Goal: Information Seeking & Learning: Find specific fact

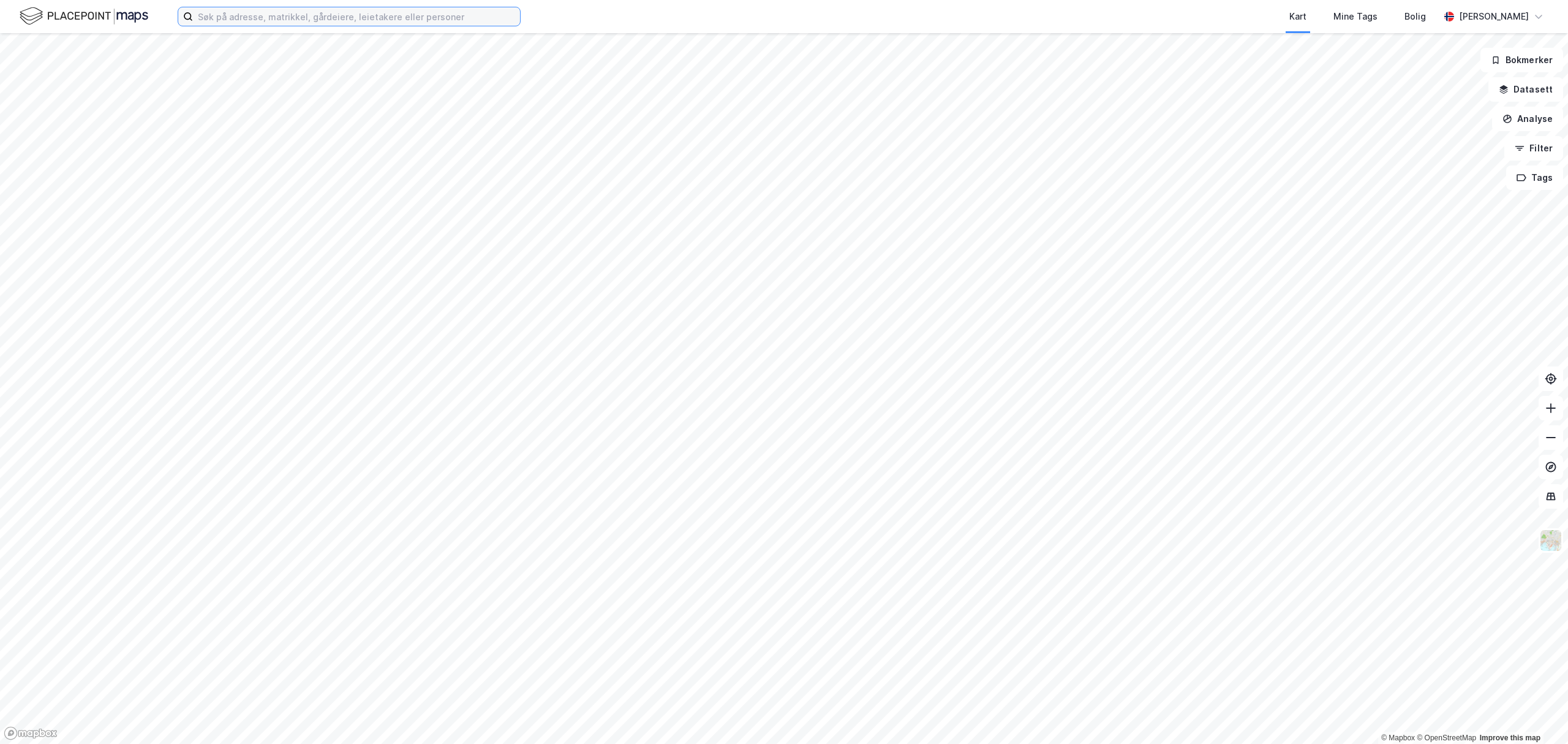
click at [351, 8] on input at bounding box center [356, 16] width 327 height 19
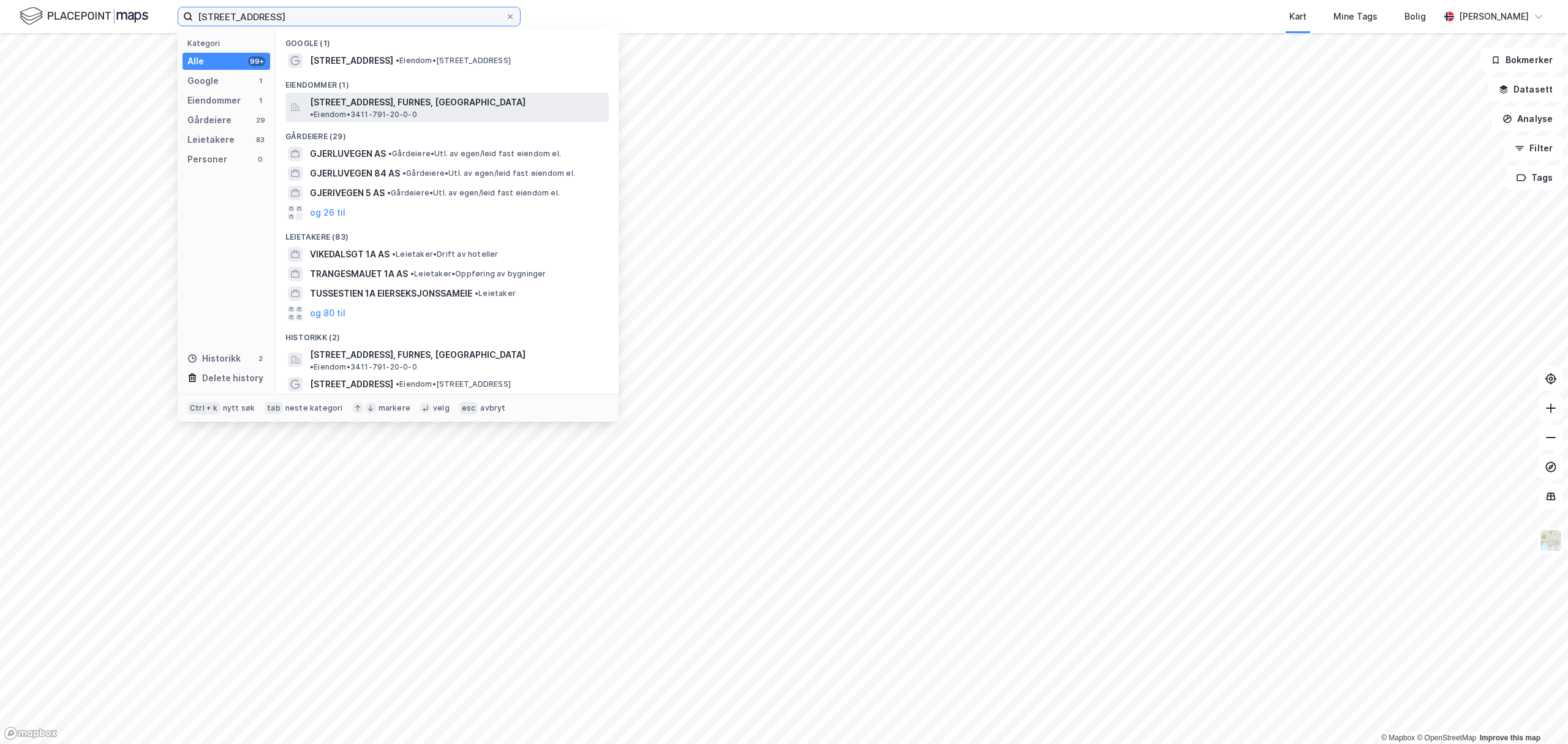
type input "[STREET_ADDRESS]"
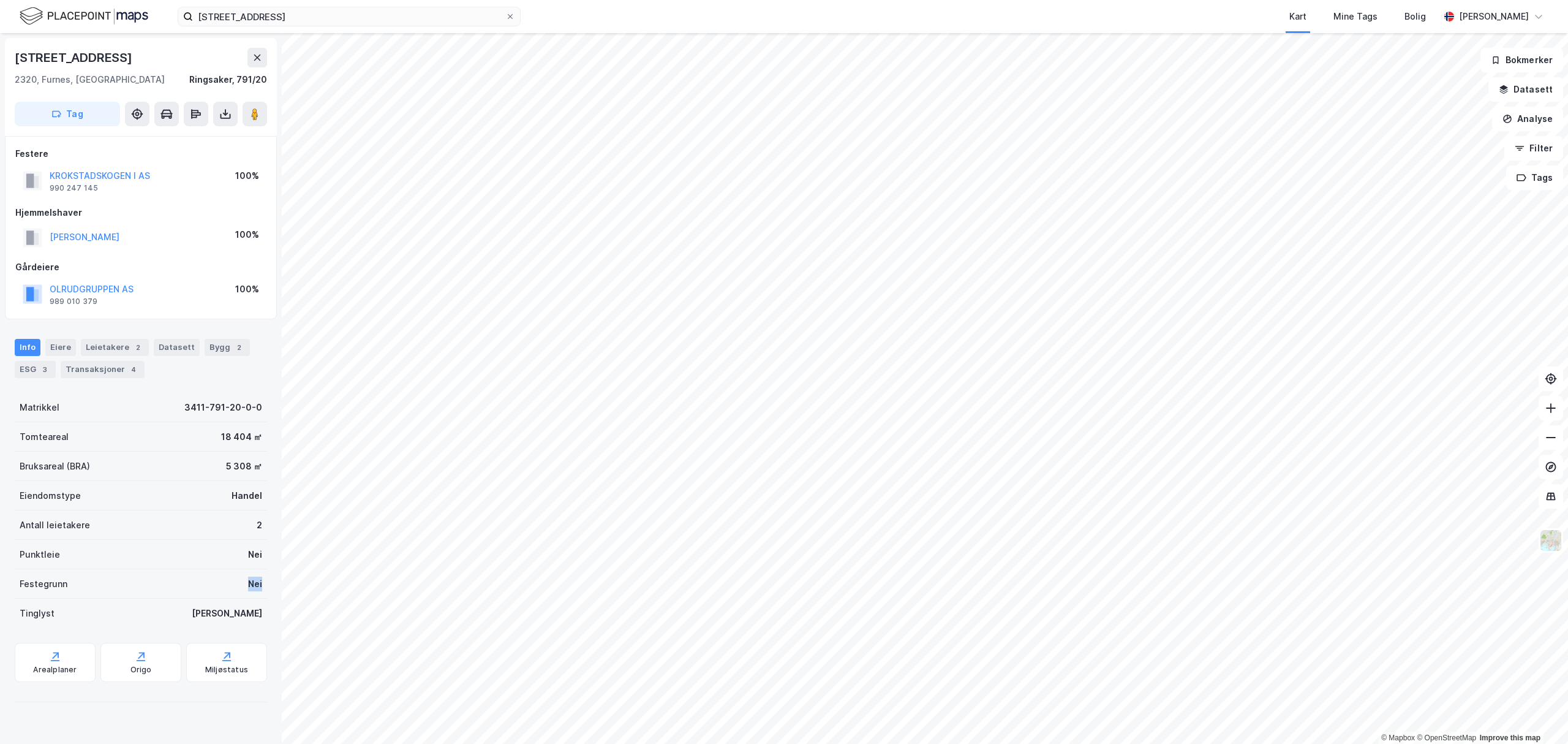
drag, startPoint x: 208, startPoint y: 590, endPoint x: 259, endPoint y: 587, distance: 51.1
click at [259, 587] on div "Gjerluvegen 1a 2320, [GEOGRAPHIC_DATA], Innlandet [GEOGRAPHIC_DATA], 791/20 Tag…" at bounding box center [140, 387] width 282 height 710
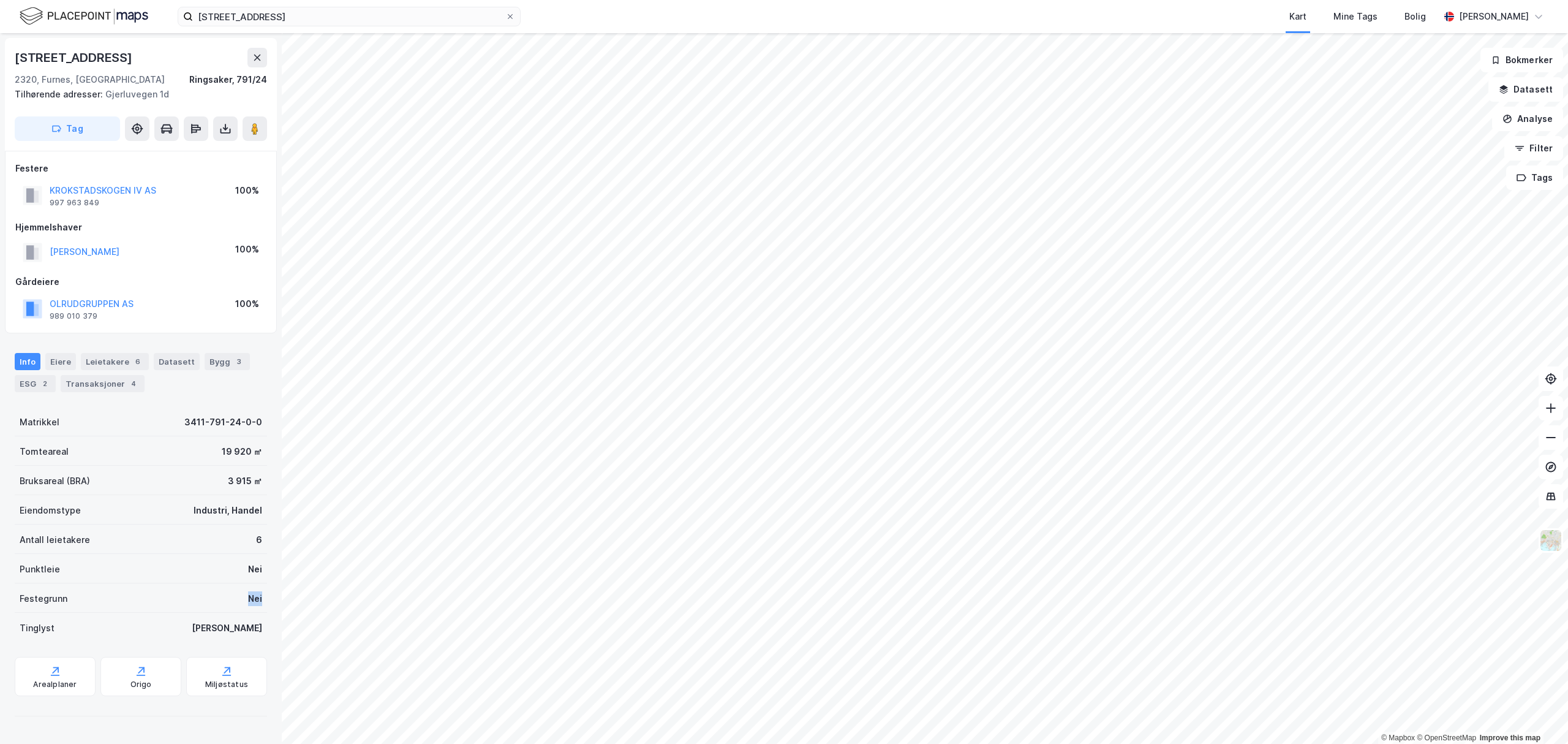
drag, startPoint x: 213, startPoint y: 596, endPoint x: 253, endPoint y: 594, distance: 40.0
click at [253, 594] on div "Festegrunn Nei" at bounding box center [140, 598] width 252 height 30
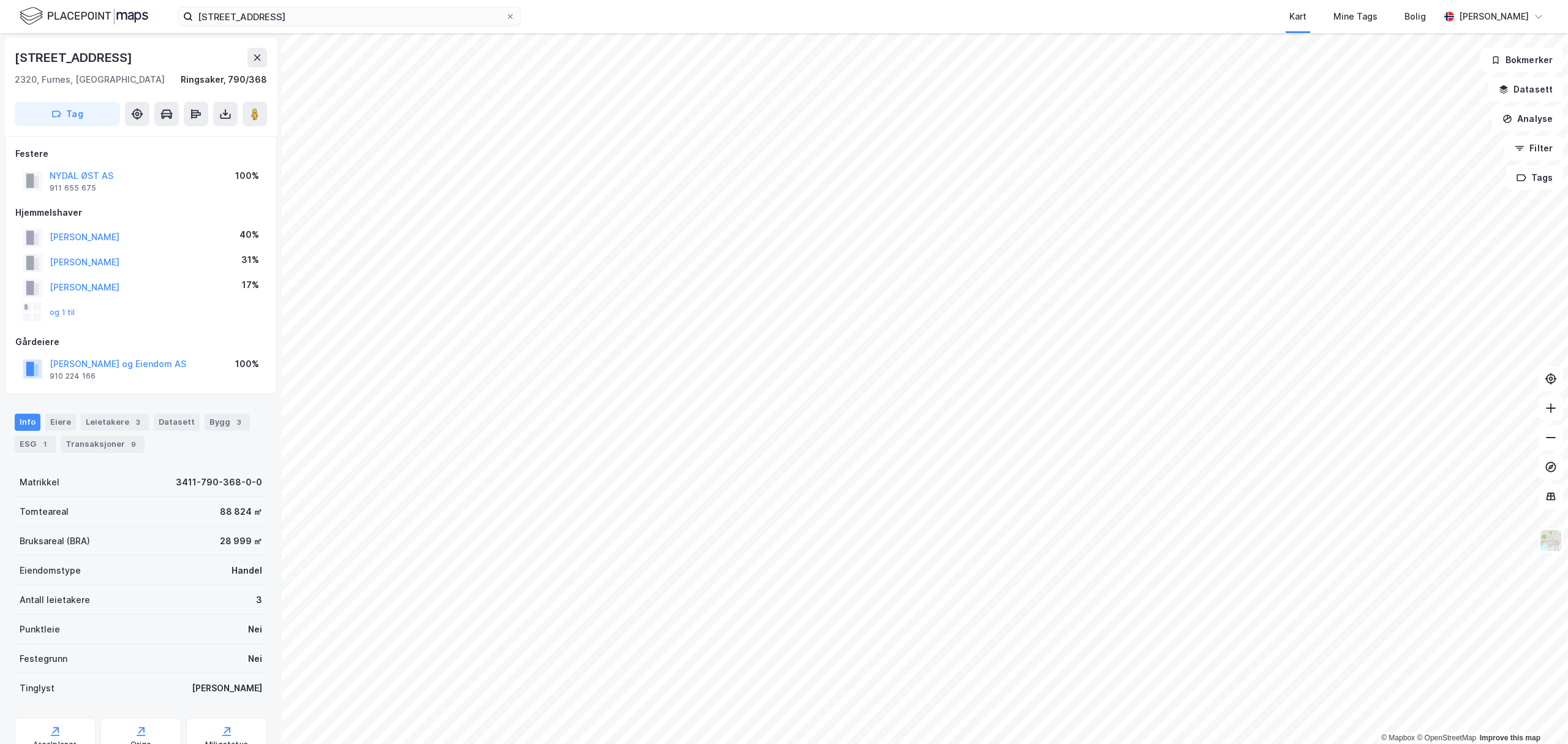
click at [62, 306] on div "og 1 til" at bounding box center [48, 312] width 52 height 20
click at [0, 0] on button "og 1 til" at bounding box center [0, 0] width 0 height 0
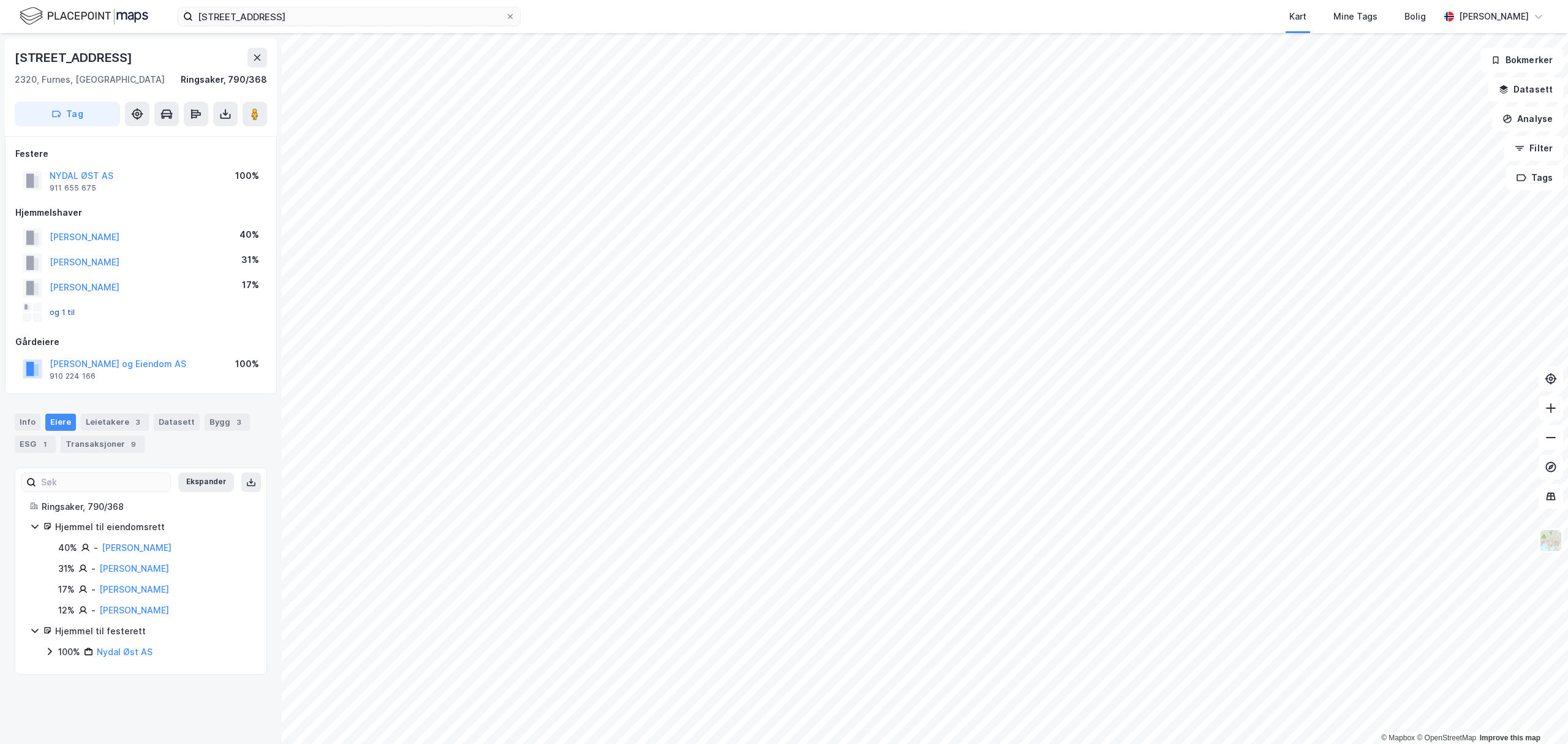
click at [0, 0] on button "og 1 til" at bounding box center [0, 0] width 0 height 0
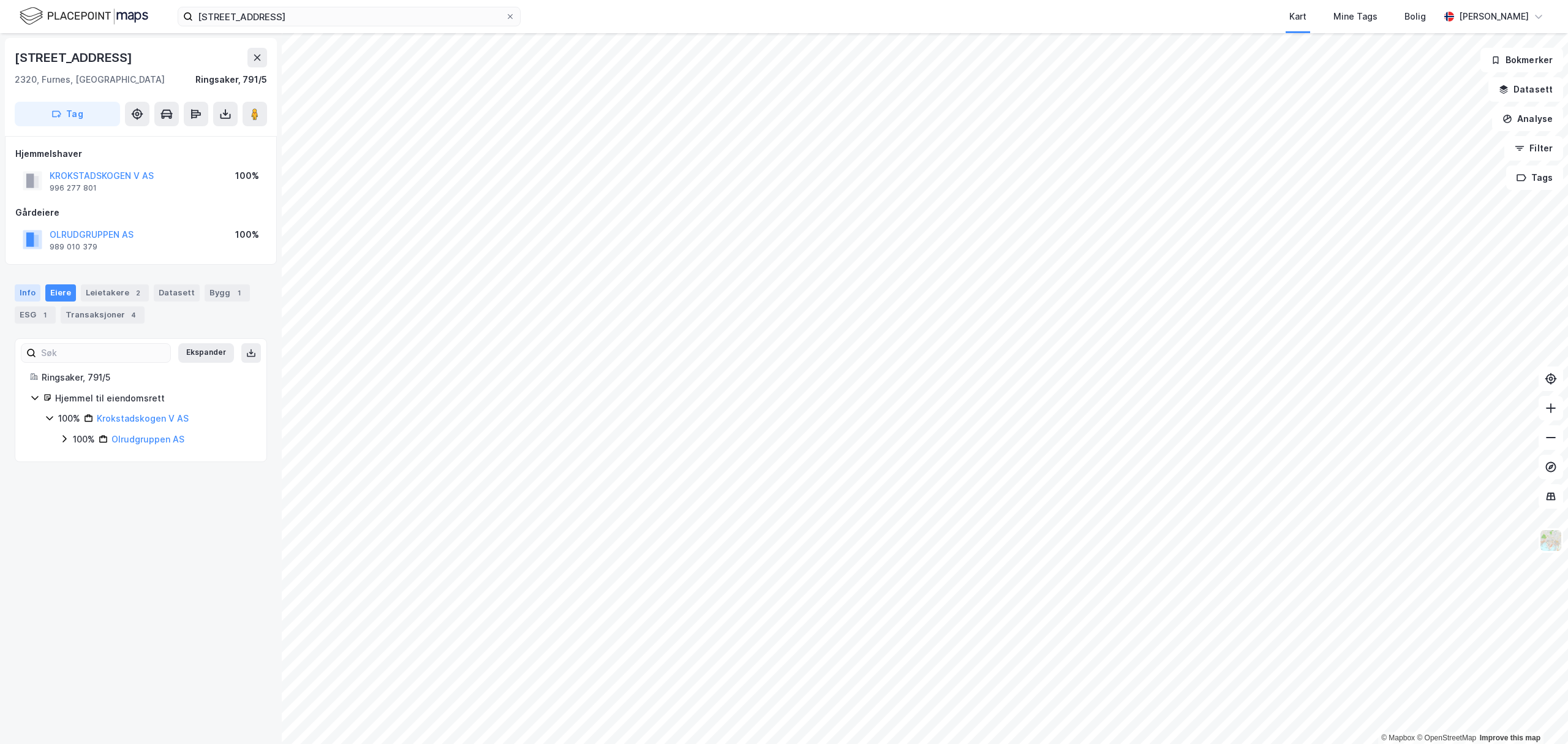
click at [16, 294] on div "Info" at bounding box center [28, 292] width 26 height 17
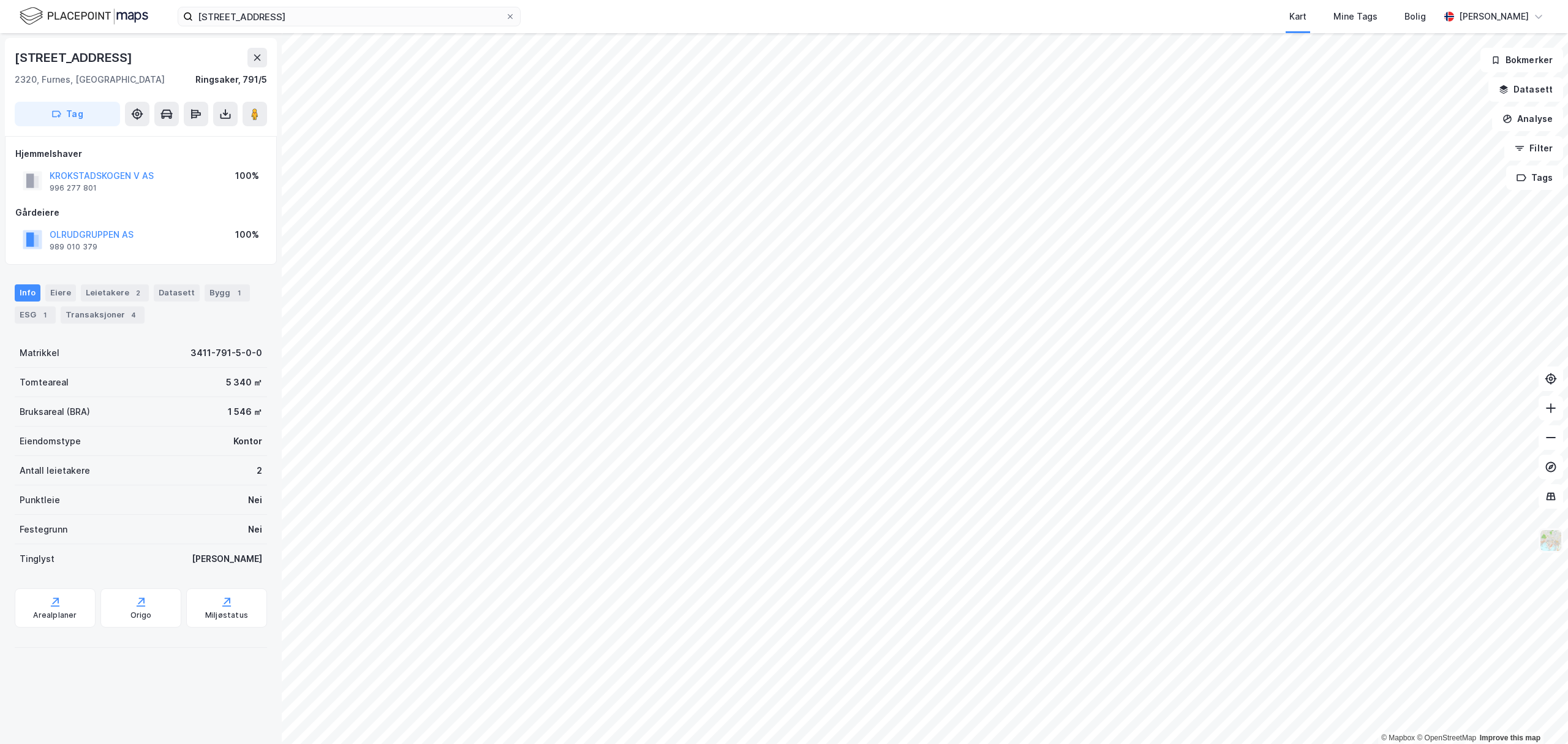
click at [1552, 537] on img at bounding box center [1551, 540] width 24 height 24
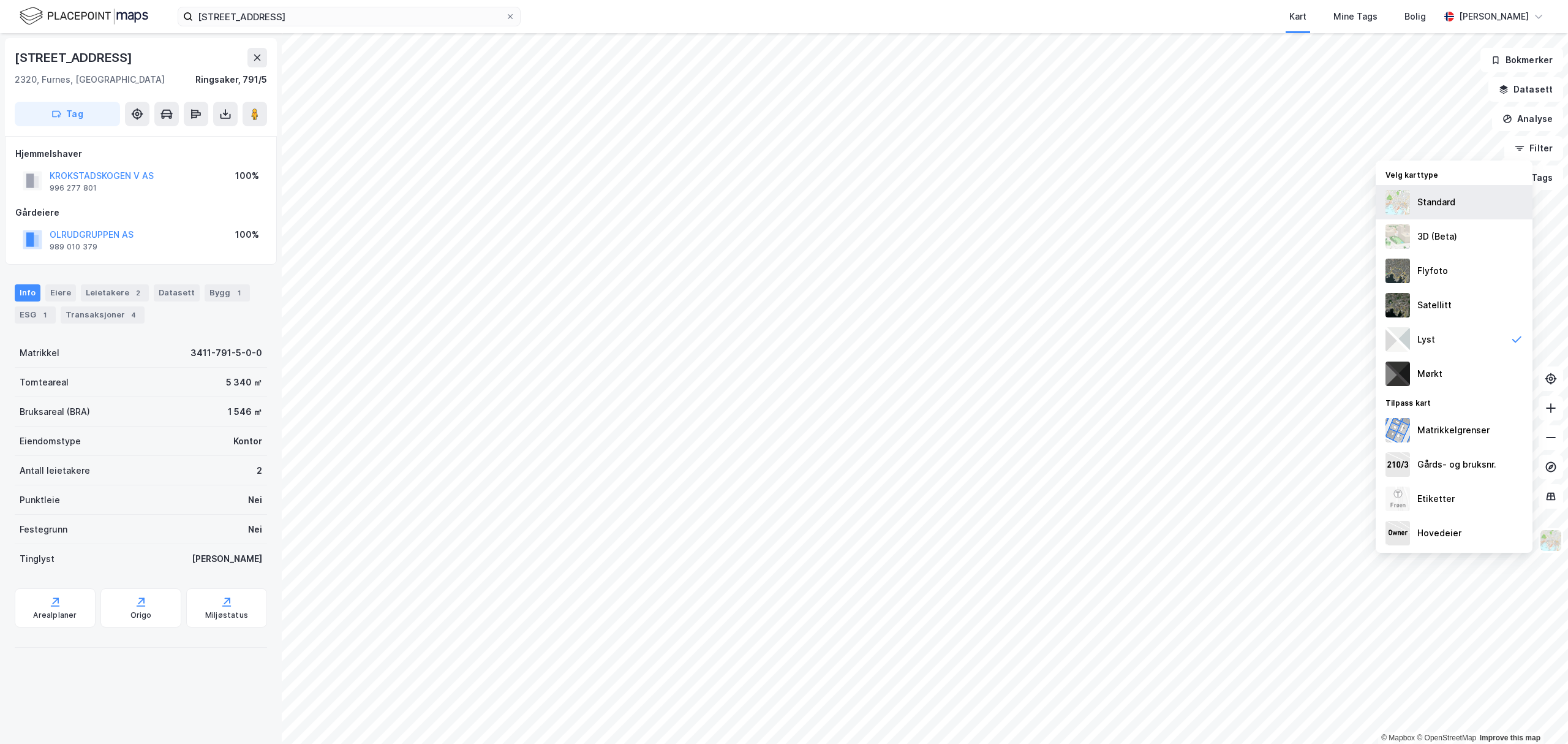
click at [1449, 199] on div "Standard" at bounding box center [1437, 202] width 38 height 15
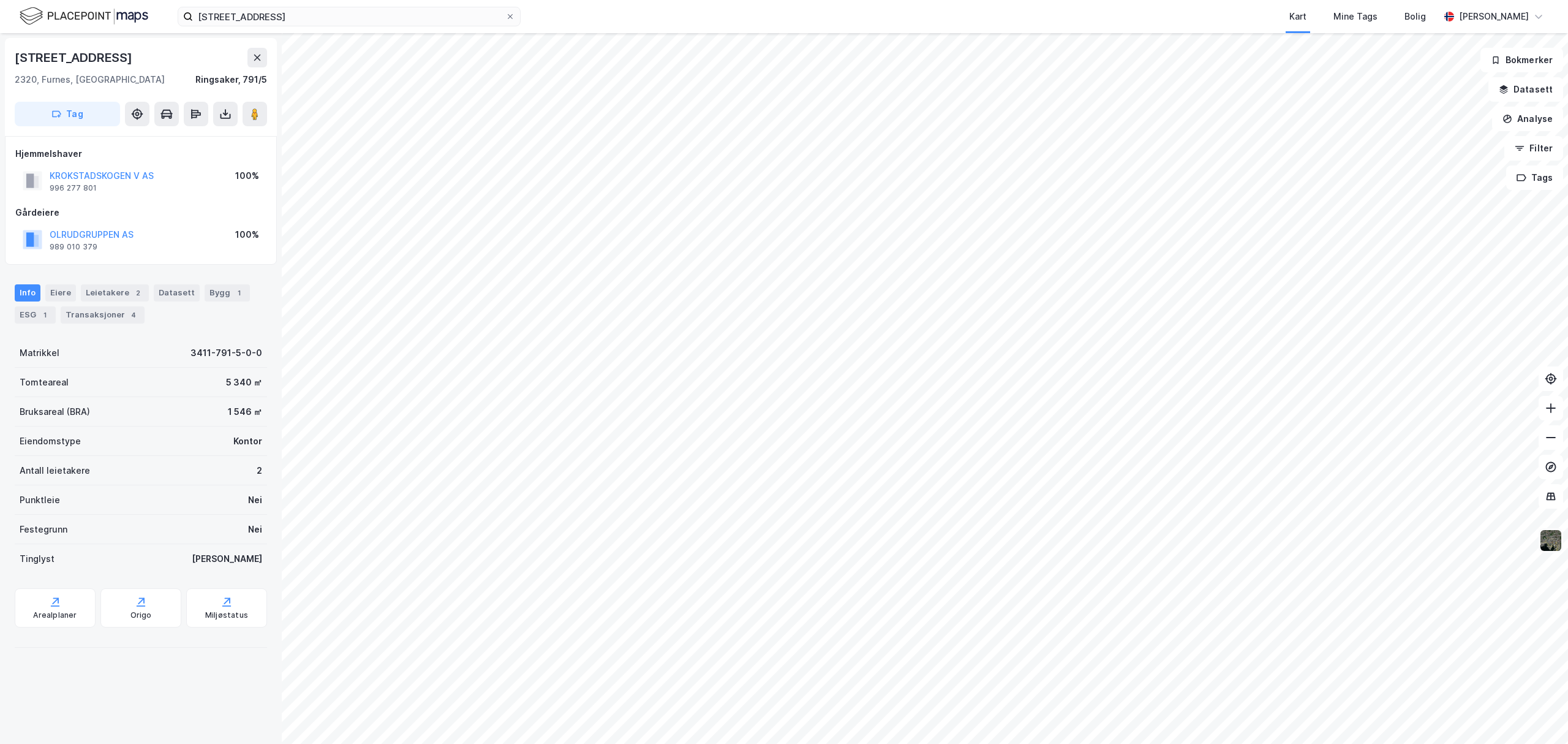
click at [1555, 540] on img at bounding box center [1551, 540] width 24 height 24
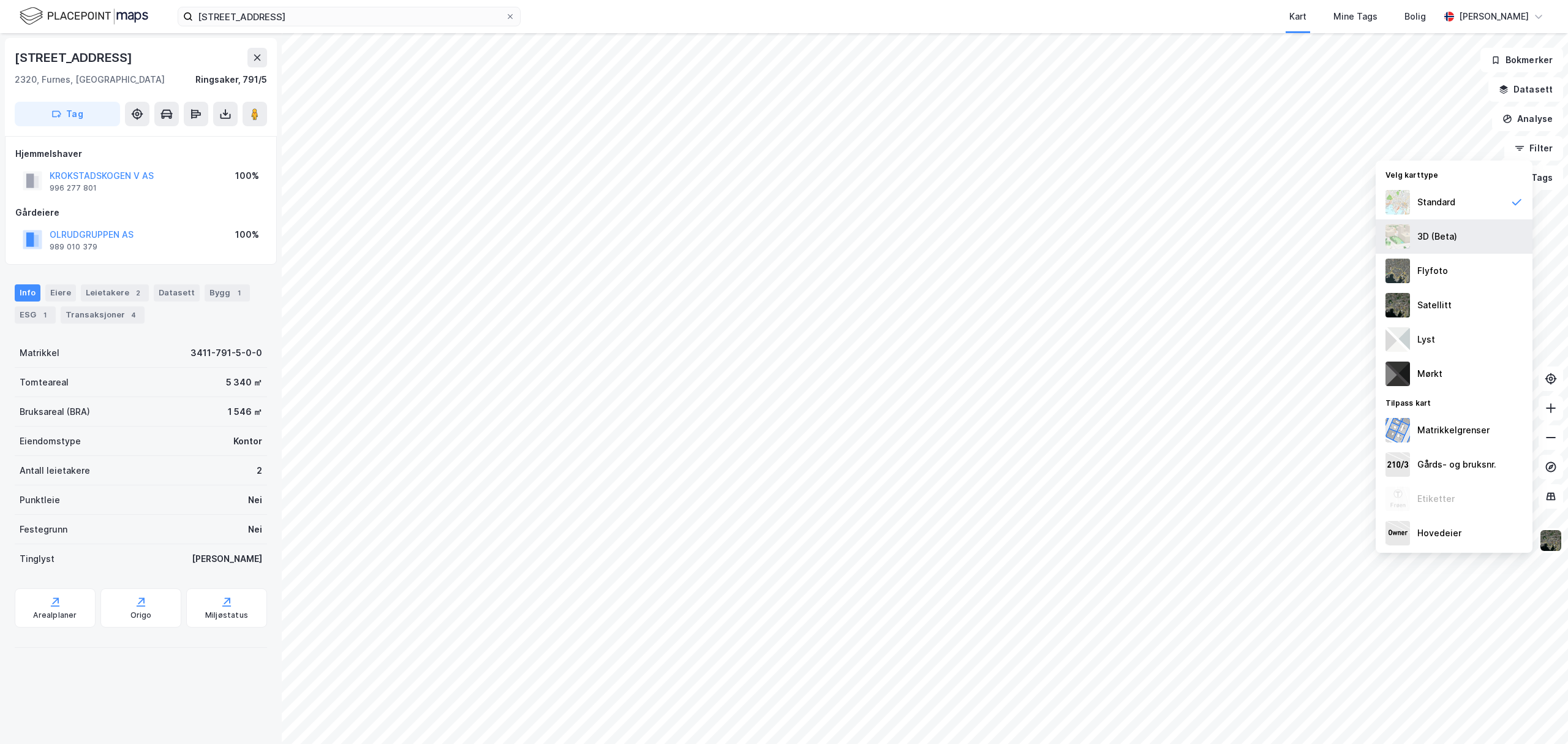
click at [1437, 233] on div "3D (Beta)" at bounding box center [1438, 236] width 40 height 15
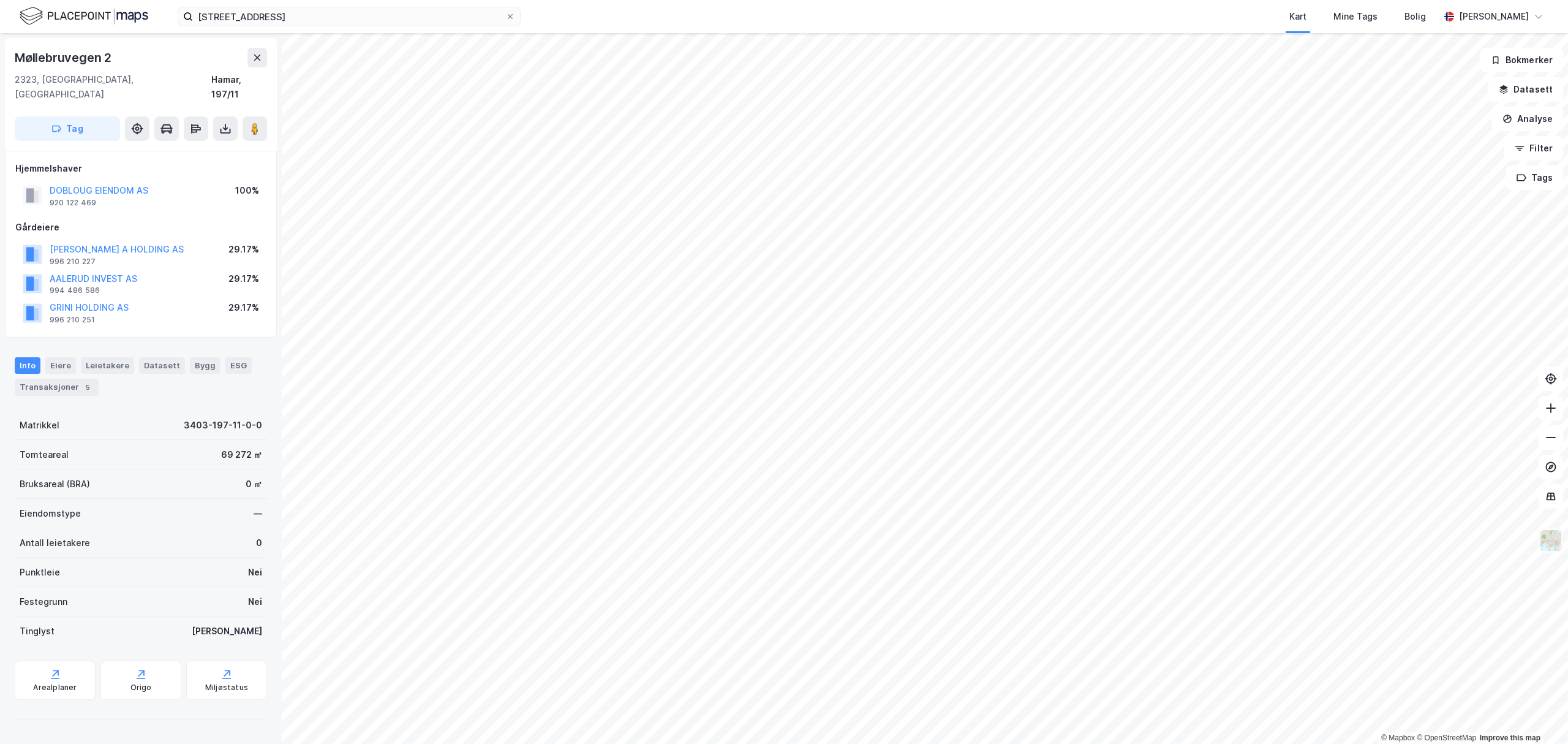
click at [1552, 540] on img at bounding box center [1551, 540] width 24 height 24
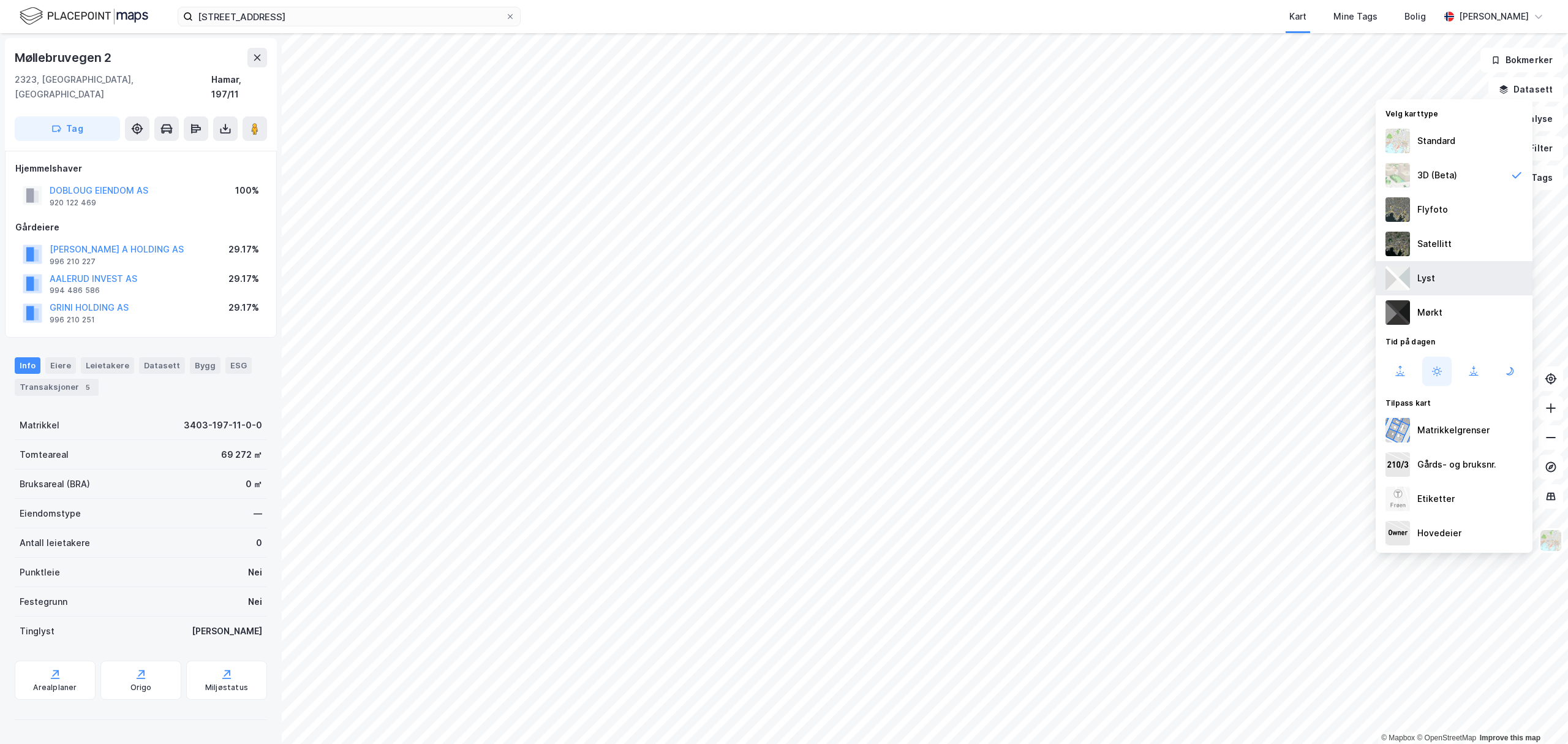
click at [1448, 276] on div "Lyst" at bounding box center [1454, 278] width 157 height 35
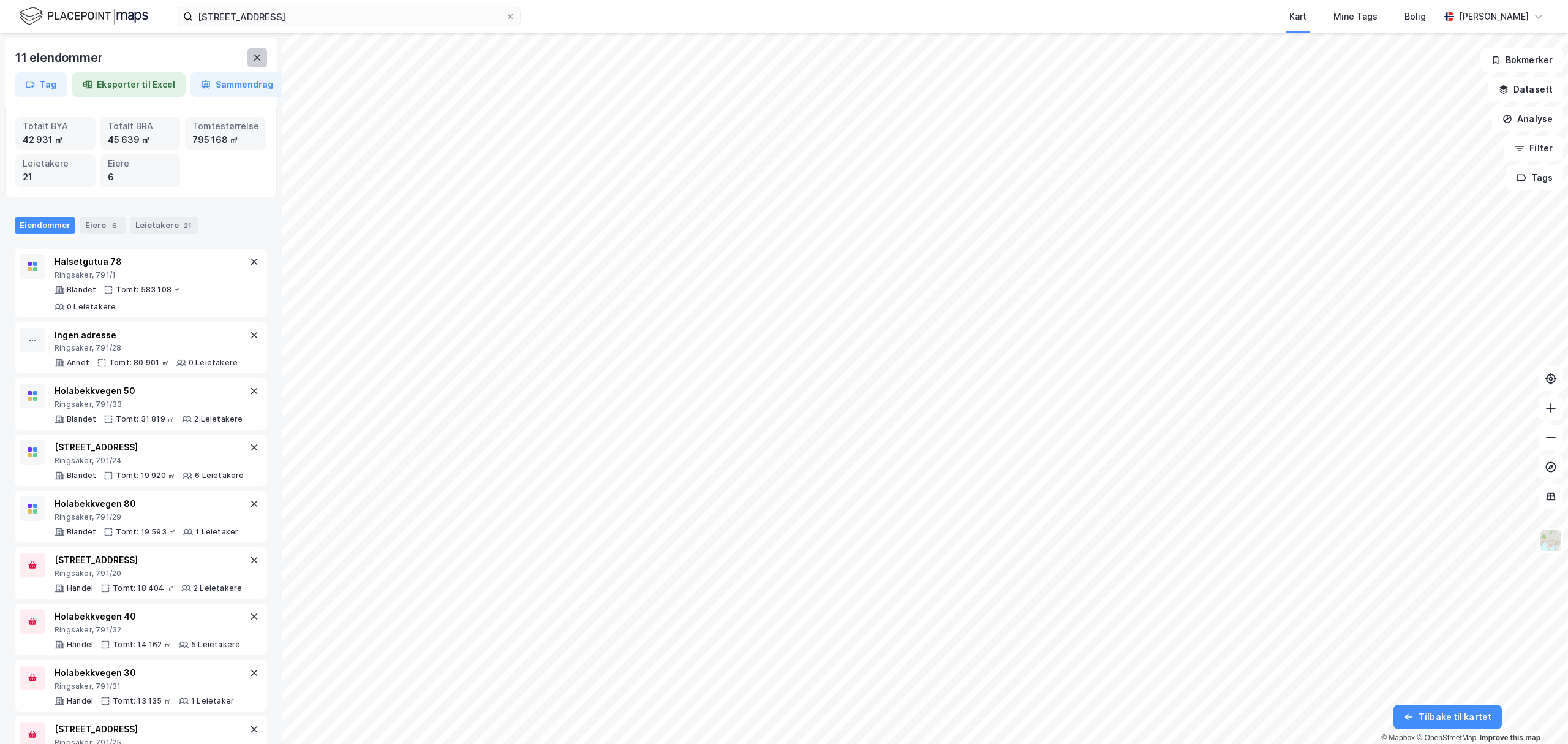
click at [262, 64] on button at bounding box center [258, 57] width 20 height 20
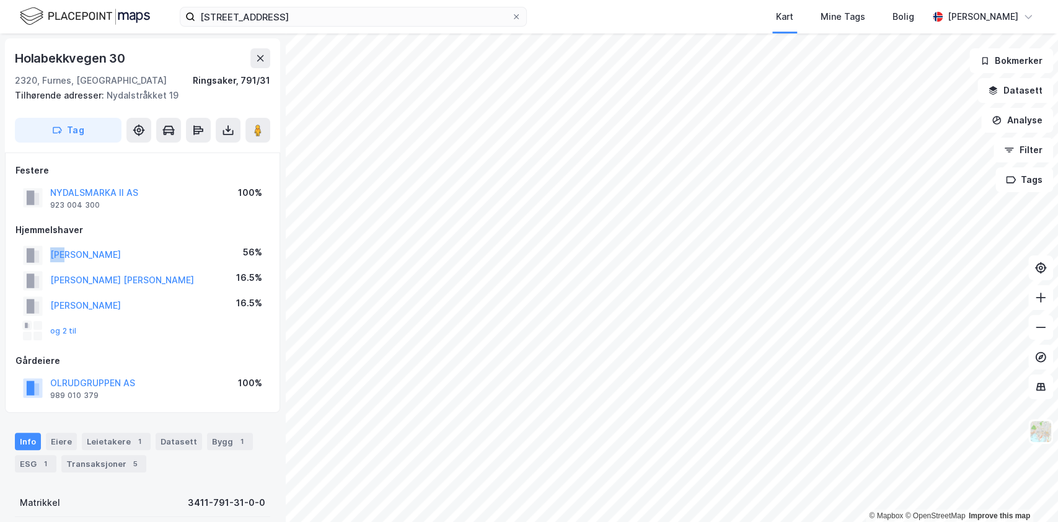
drag, startPoint x: 45, startPoint y: 249, endPoint x: 71, endPoint y: 266, distance: 31.0
click at [71, 266] on div "[PERSON_NAME] 56%" at bounding box center [143, 254] width 254 height 25
click at [0, 0] on button "og 2 til" at bounding box center [0, 0] width 0 height 0
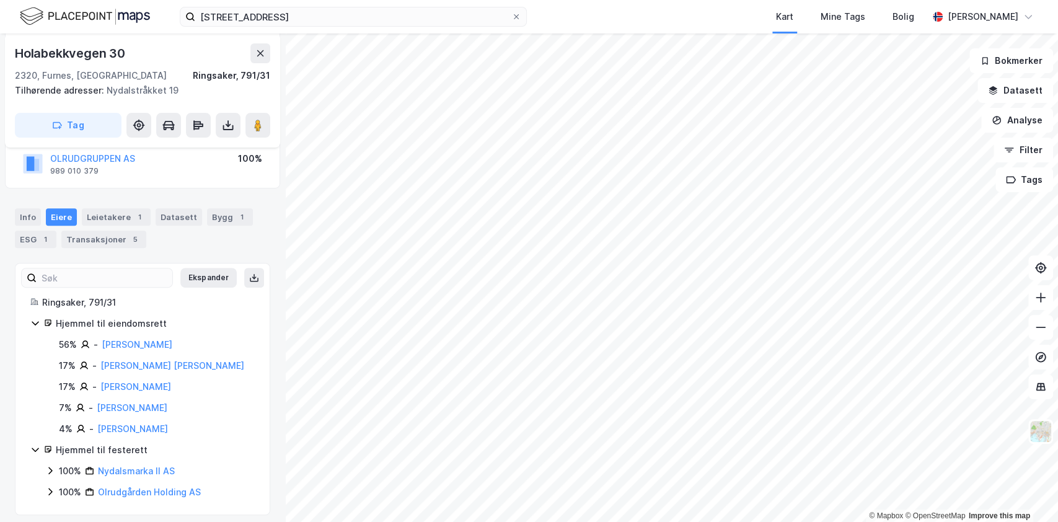
scroll to position [234, 0]
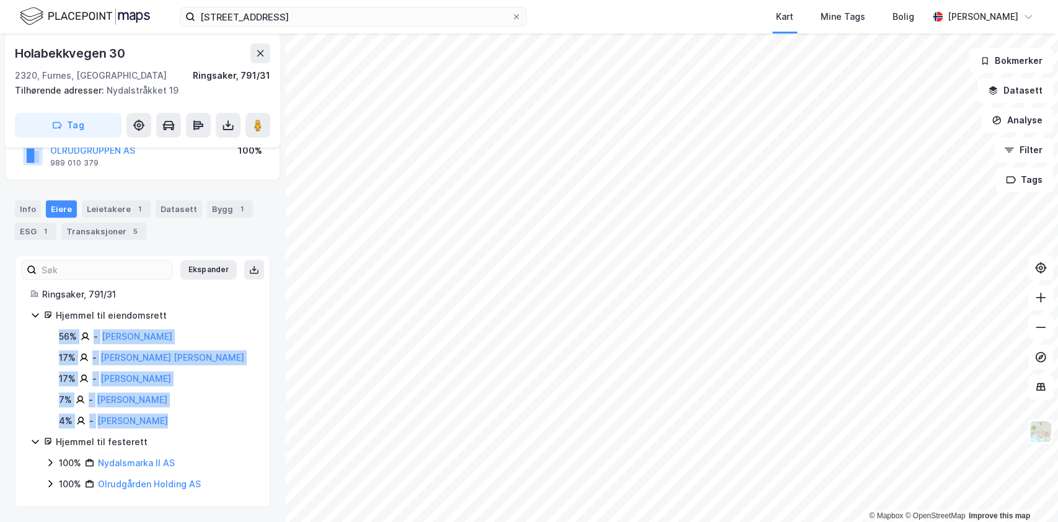
drag, startPoint x: 53, startPoint y: 336, endPoint x: 178, endPoint y: 418, distance: 149.1
click at [178, 418] on div "56% - [PERSON_NAME] 17% - [PERSON_NAME] [PERSON_NAME] 17% - [PERSON_NAME] Hanne…" at bounding box center [150, 378] width 210 height 99
copy div "56% - [PERSON_NAME] 17% - [PERSON_NAME] [PERSON_NAME] 17% - [PERSON_NAME] Hanne…"
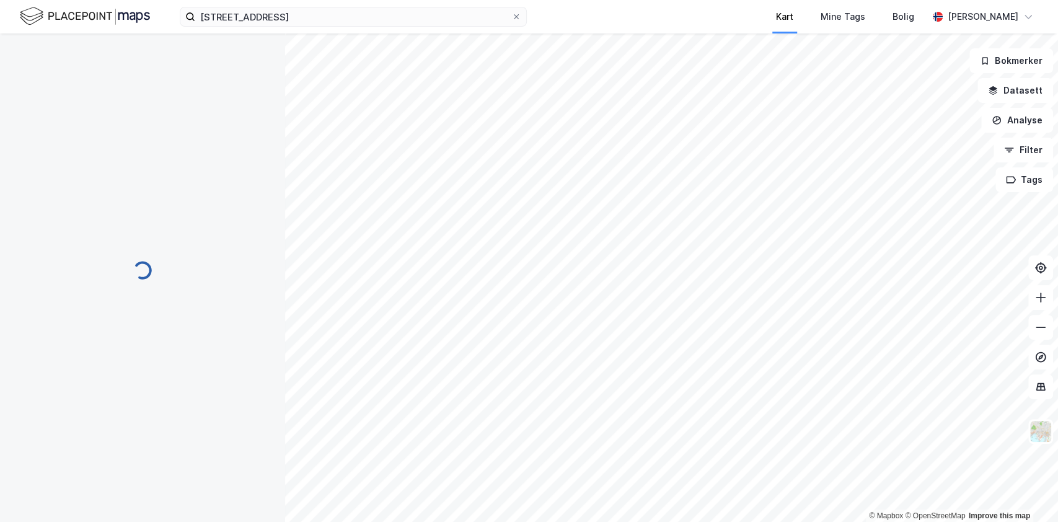
scroll to position [198, 0]
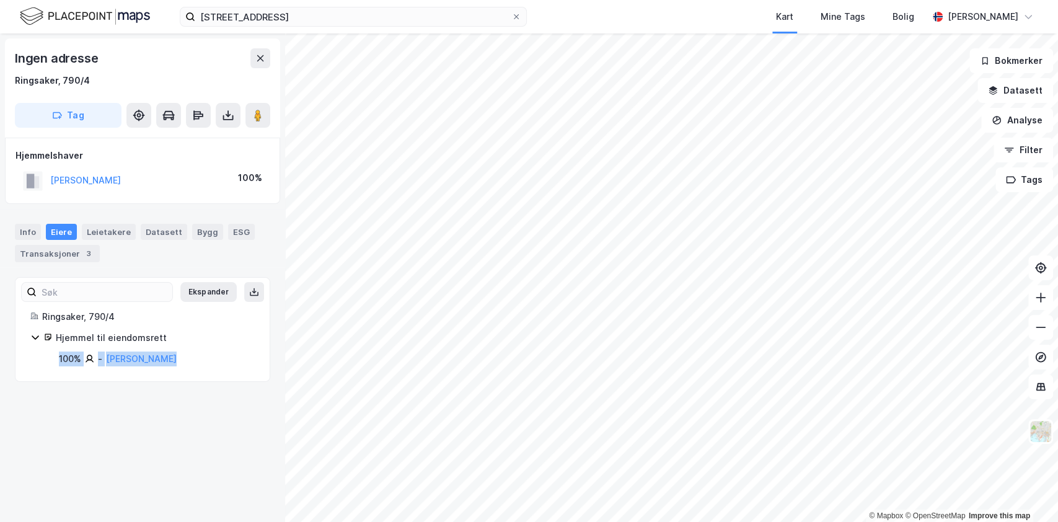
drag, startPoint x: 55, startPoint y: 362, endPoint x: 177, endPoint y: 360, distance: 121.6
click at [177, 360] on div "100% - [PERSON_NAME]" at bounding box center [150, 359] width 210 height 15
copy div "100% - [PERSON_NAME]"
click at [865, 0] on html "gjerluvegen 1a Kart Mine Tags [PERSON_NAME] [PERSON_NAME] © Mapbox © OpenStreet…" at bounding box center [529, 261] width 1058 height 522
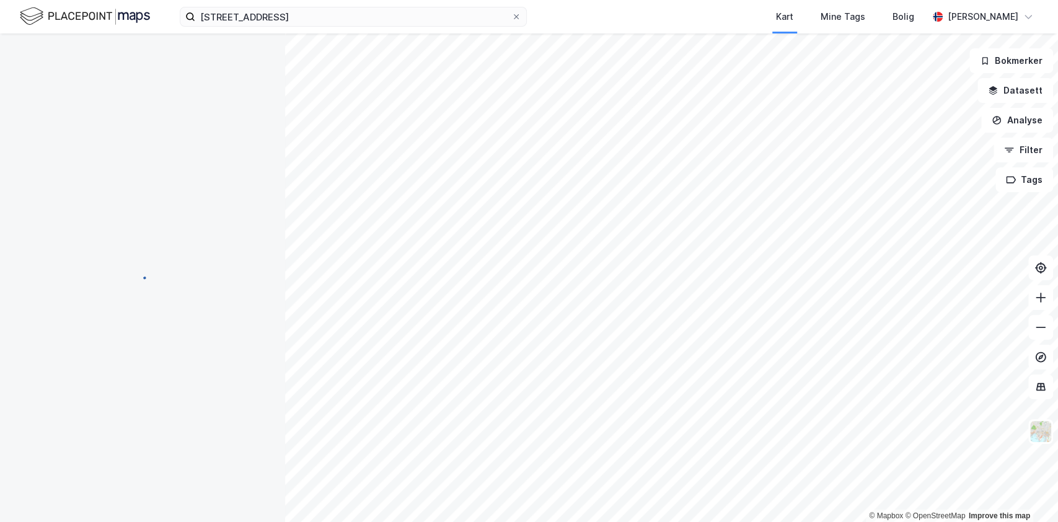
scroll to position [60, 0]
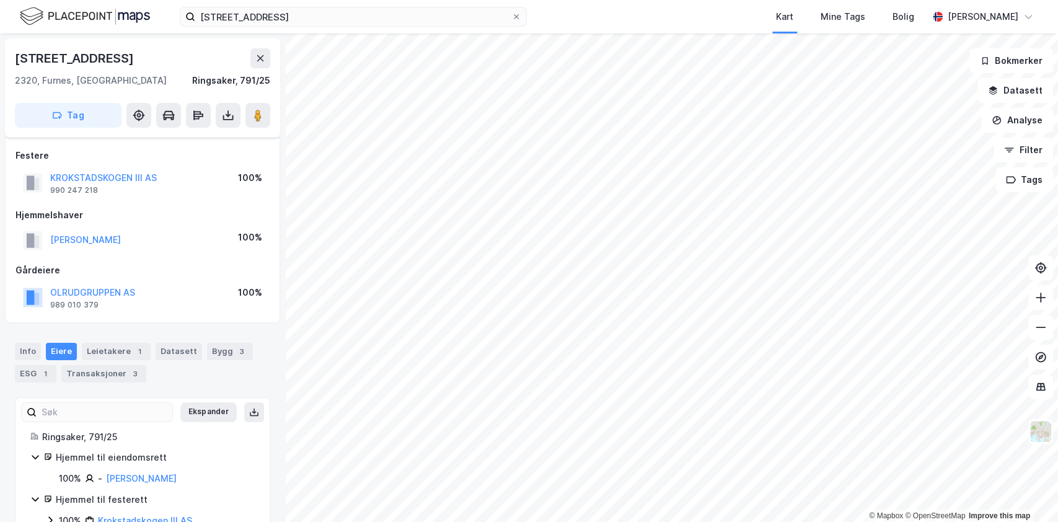
scroll to position [60, 0]
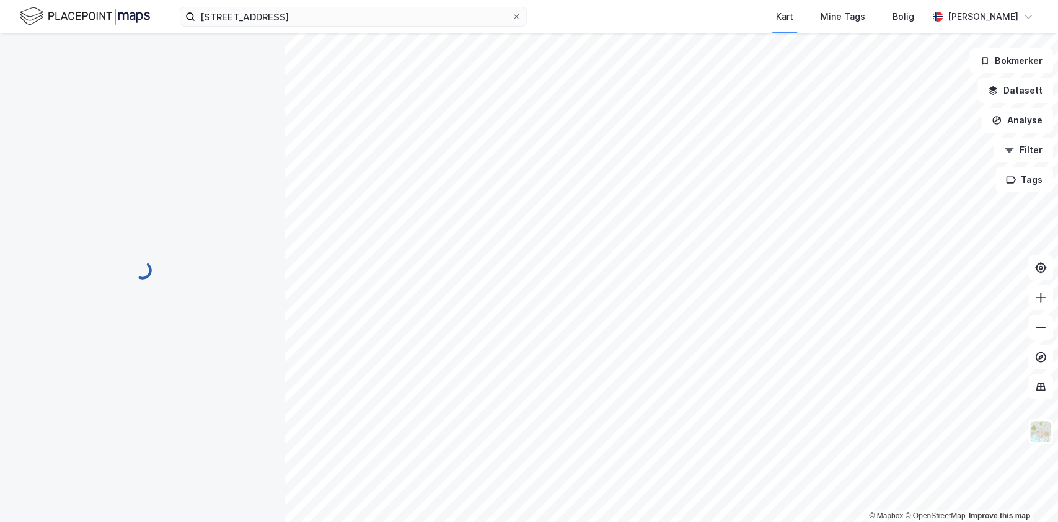
scroll to position [60, 0]
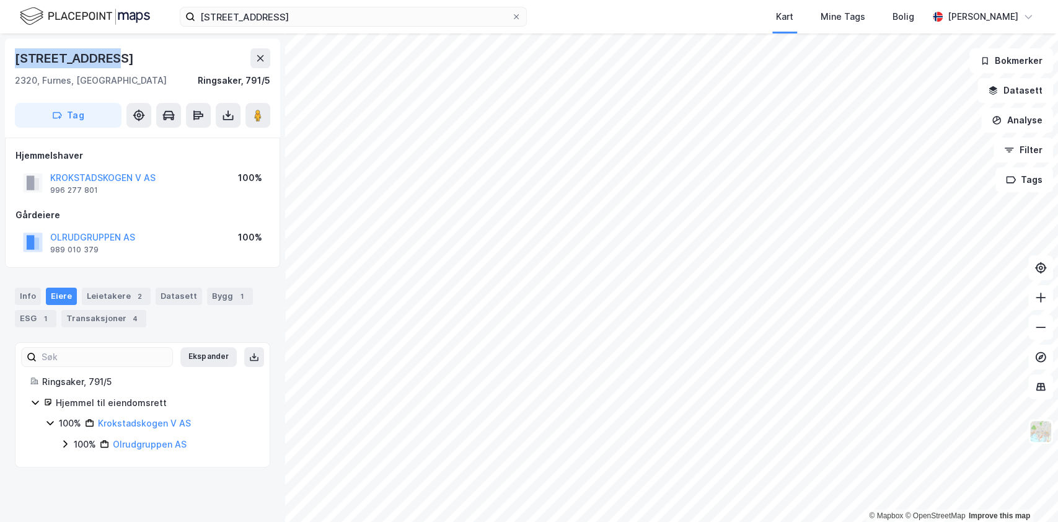
drag, startPoint x: 14, startPoint y: 59, endPoint x: 138, endPoint y: 61, distance: 124.7
click at [138, 61] on div "[STREET_ADDRESS], [GEOGRAPHIC_DATA], Innlandet [GEOGRAPHIC_DATA], 791/5 Tag" at bounding box center [142, 87] width 275 height 99
copy div "[STREET_ADDRESS]"
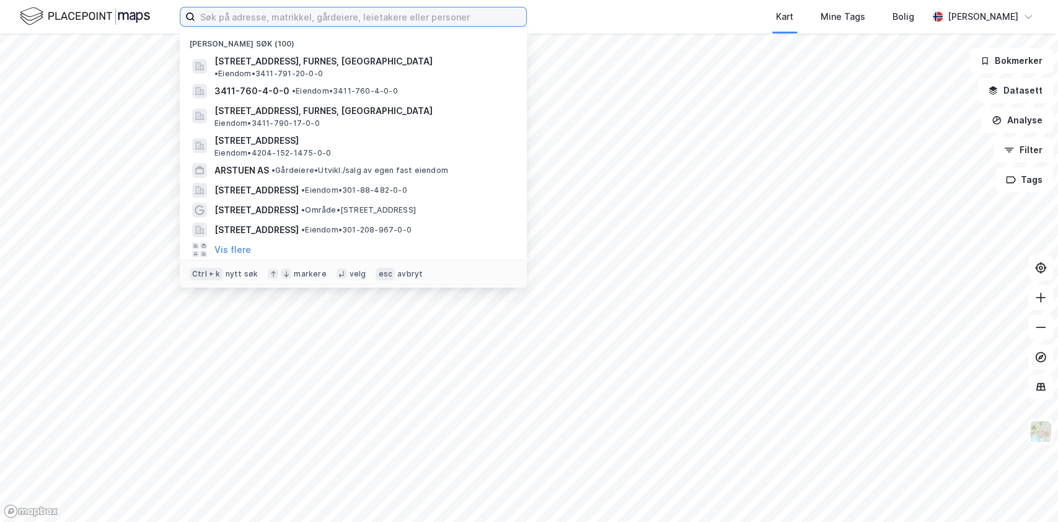
click at [275, 12] on input at bounding box center [360, 16] width 331 height 19
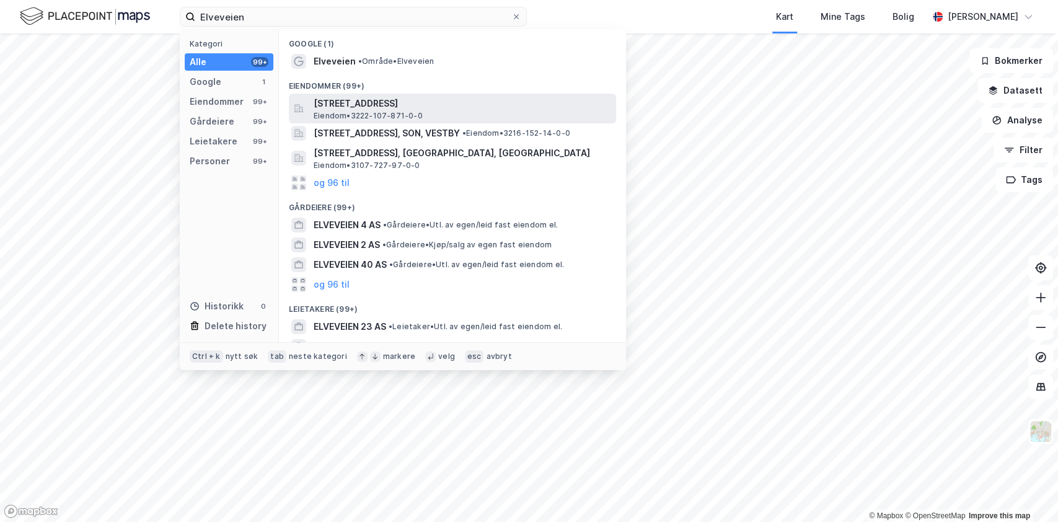
click at [342, 107] on span "Elveveien 1, 1462, FJELLHAMAR, LØRENSKOG" at bounding box center [463, 103] width 298 height 15
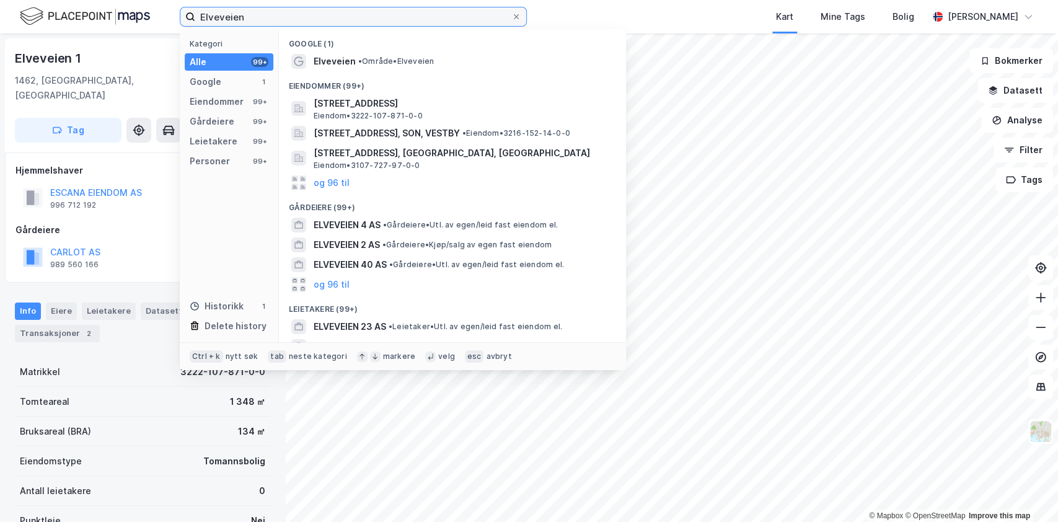
click at [288, 9] on input "Elveveien" at bounding box center [353, 16] width 316 height 19
paste input "23"
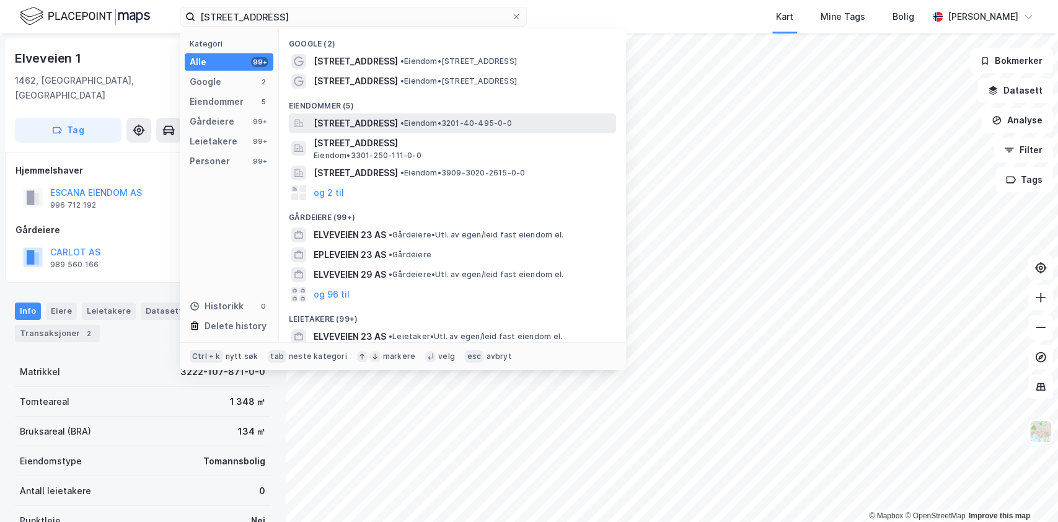
click at [382, 122] on span "Elveveien 23, 1366, LYSAKER, BÆRUM" at bounding box center [356, 123] width 84 height 15
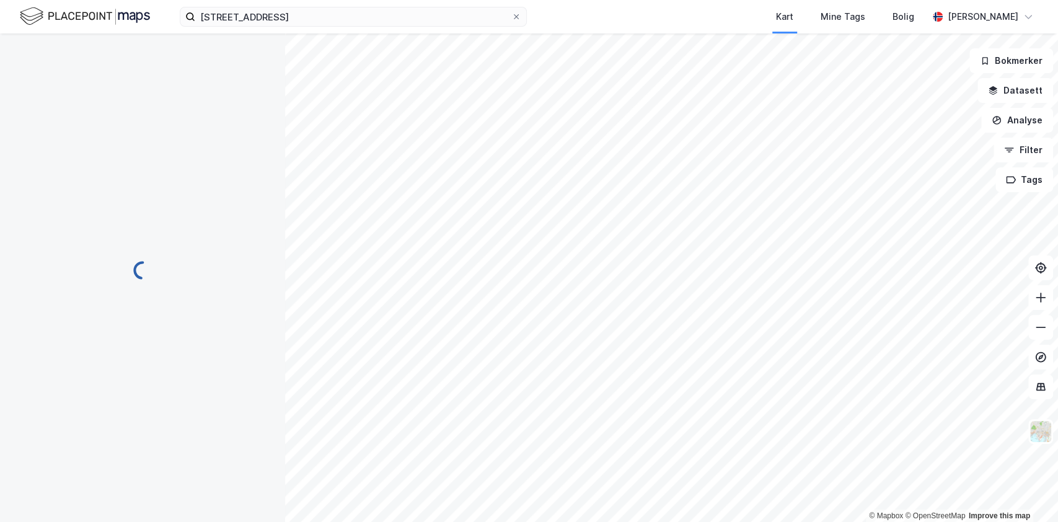
scroll to position [5, 0]
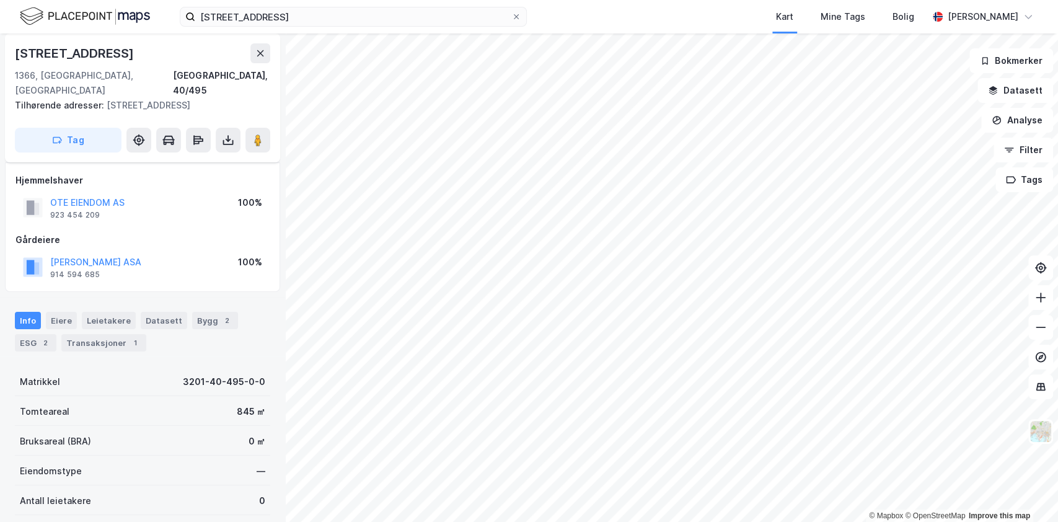
click at [303, 4] on div "Elveveien 23 Kart Mine Tags Bolig Anton Ringøen" at bounding box center [529, 16] width 1058 height 33
click at [295, 11] on input "Elveveien 23" at bounding box center [353, 16] width 316 height 19
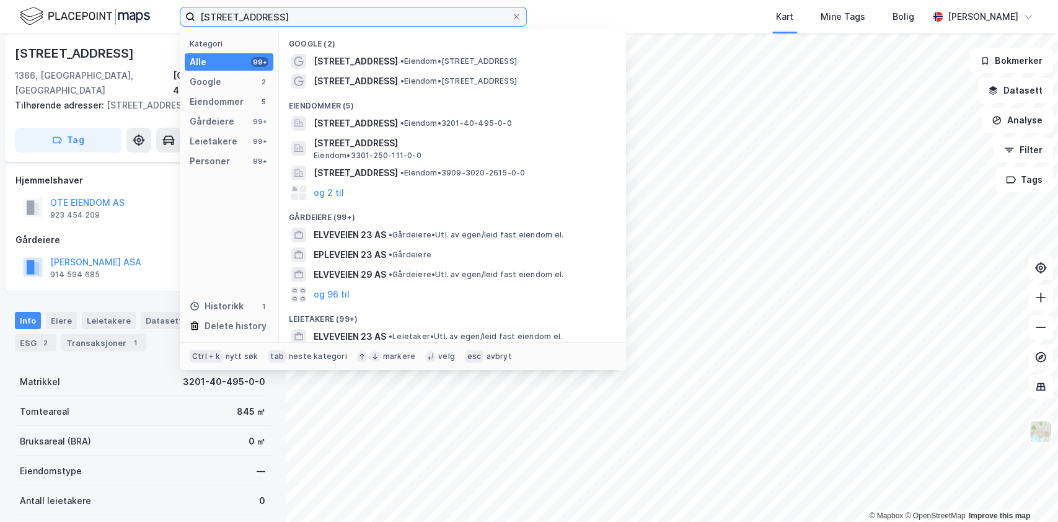
paste input "LI EIENDOM AS"
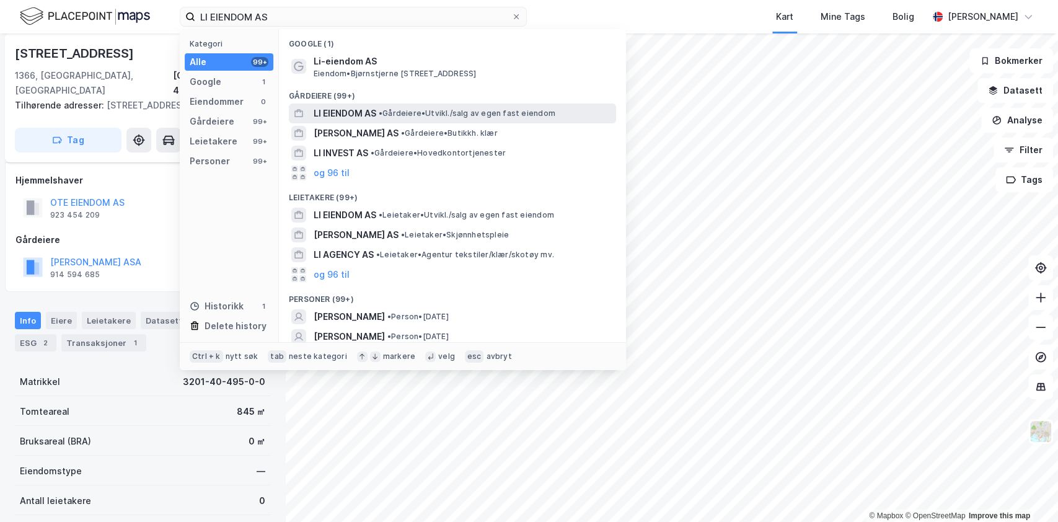
click at [362, 118] on span "LI EIENDOM AS" at bounding box center [345, 113] width 63 height 15
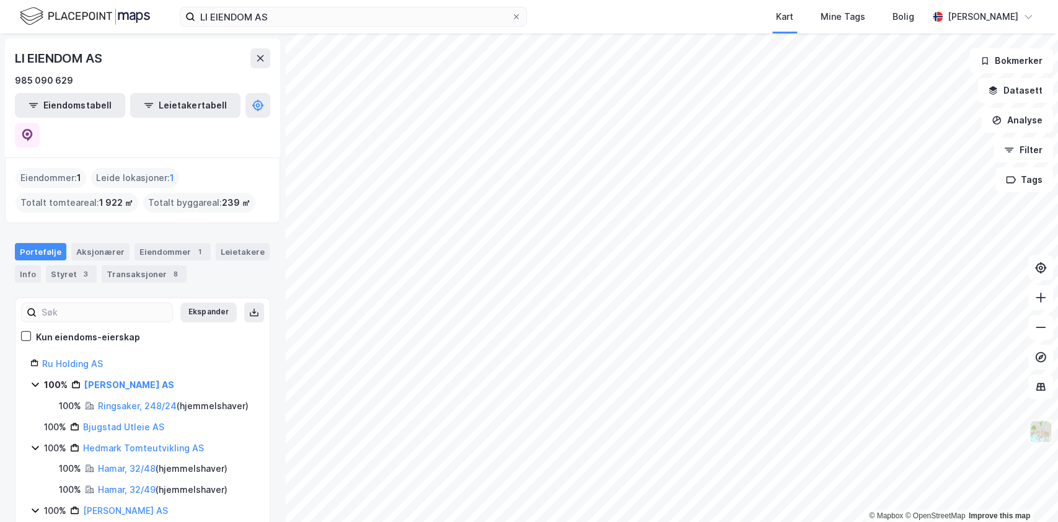
click at [1044, 433] on img at bounding box center [1041, 432] width 24 height 24
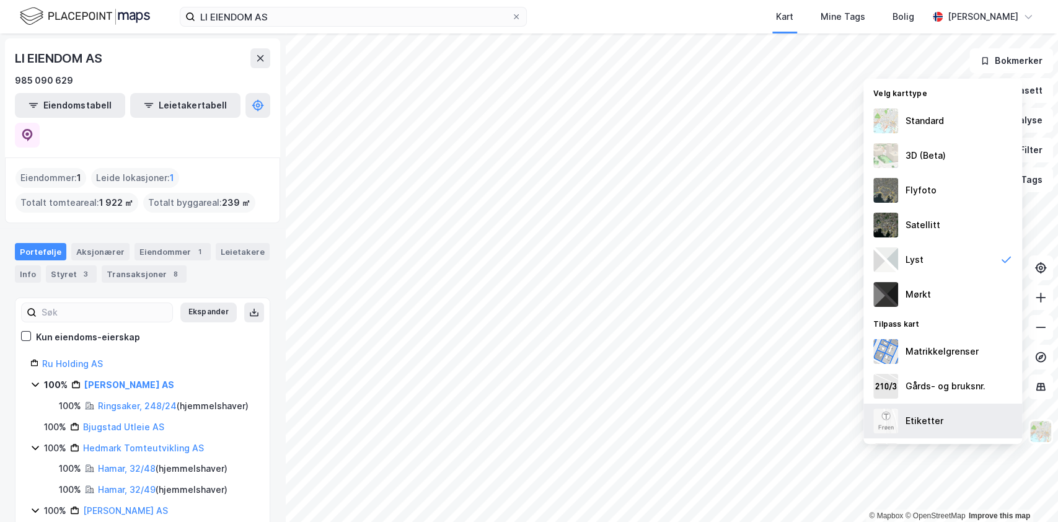
click at [941, 414] on div "Etiketter" at bounding box center [925, 421] width 38 height 15
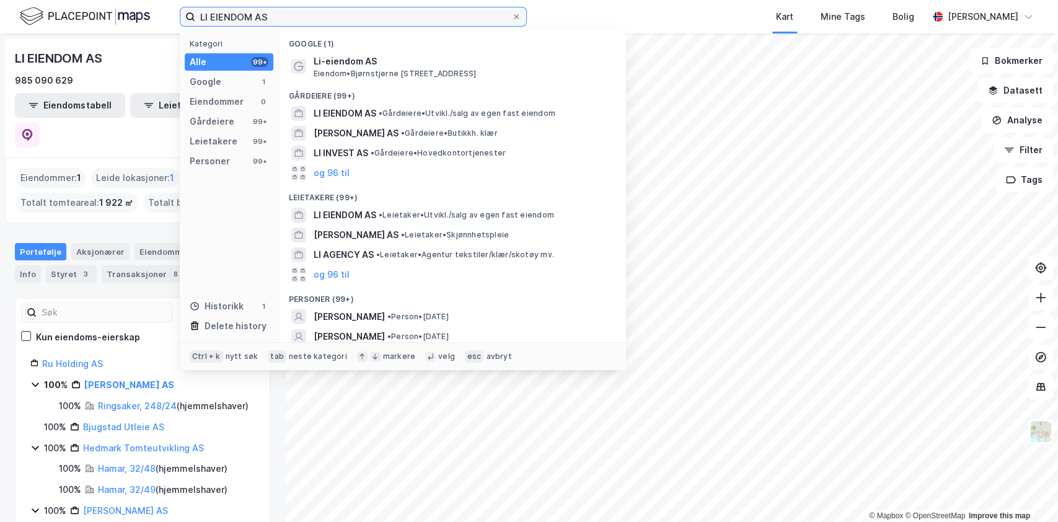
click at [337, 22] on input "LI EIENDOM AS" at bounding box center [353, 16] width 316 height 19
paste input "RU"
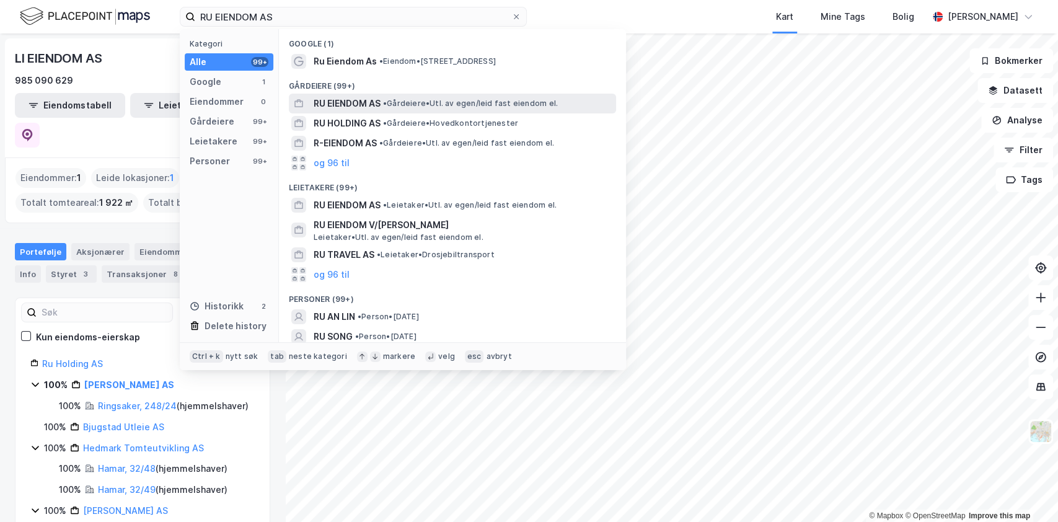
click at [373, 102] on span "RU EIENDOM AS" at bounding box center [347, 103] width 67 height 15
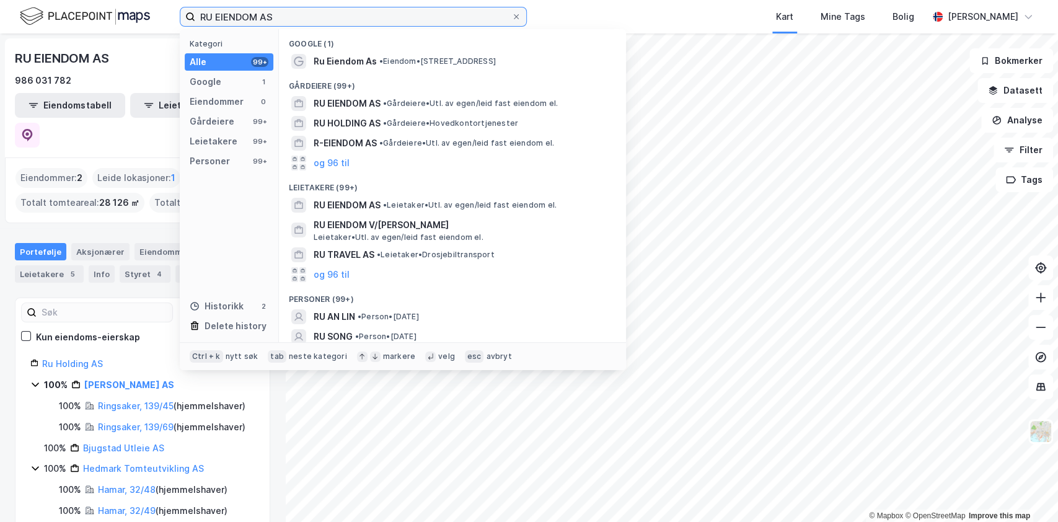
click at [366, 14] on input "RU EIENDOM AS" at bounding box center [353, 16] width 316 height 19
paste input "DSFLATA 3"
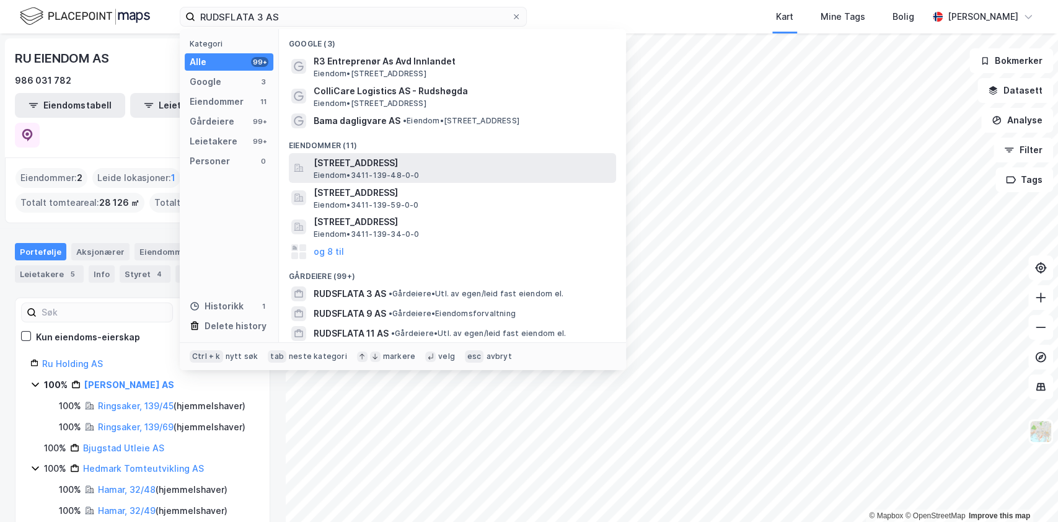
click at [388, 166] on span "Rudsflata 3, 2360, RUDSHØGDA, RINGSAKER" at bounding box center [463, 163] width 298 height 15
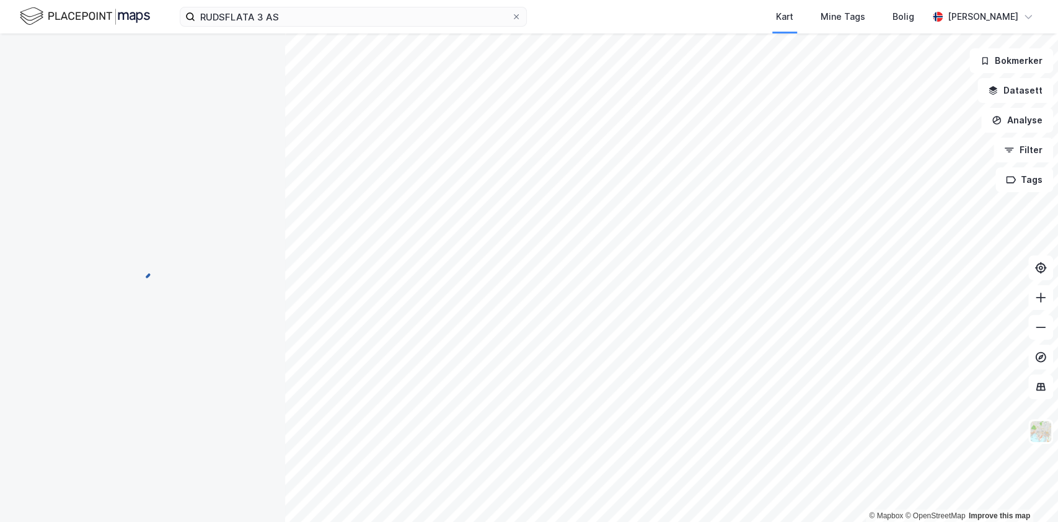
scroll to position [5, 0]
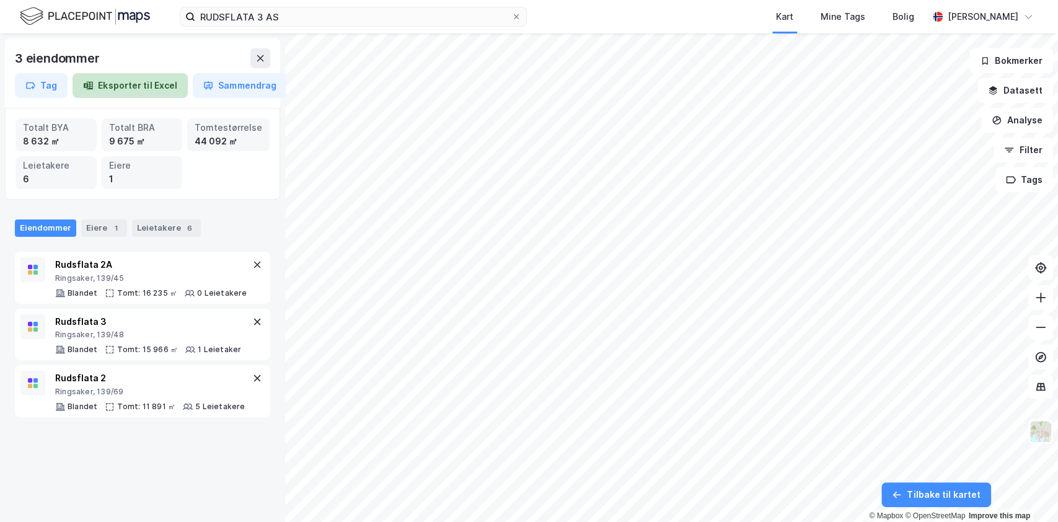
click at [125, 87] on button "Eksporter til Excel" at bounding box center [130, 85] width 115 height 25
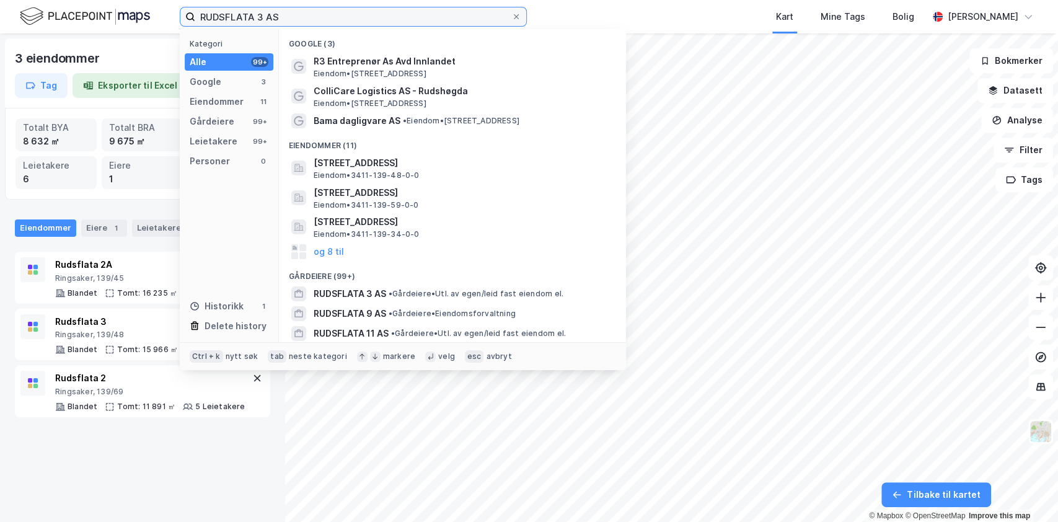
click at [292, 12] on input "RUDSFLATA 3 AS" at bounding box center [353, 16] width 316 height 19
paste input "HEDMARK TOMTEUTVIKLING"
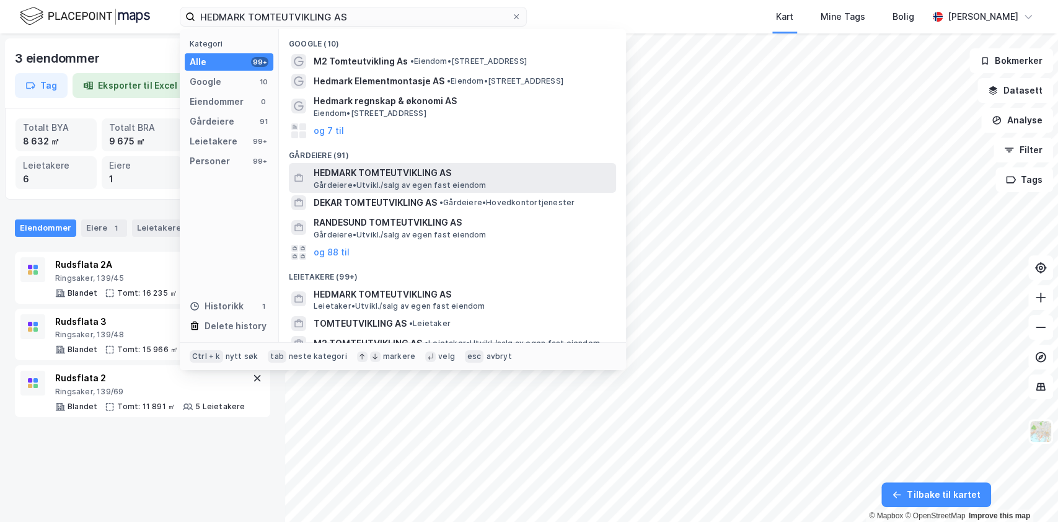
click at [360, 171] on span "HEDMARK TOMTEUTVIKLING AS" at bounding box center [463, 173] width 298 height 15
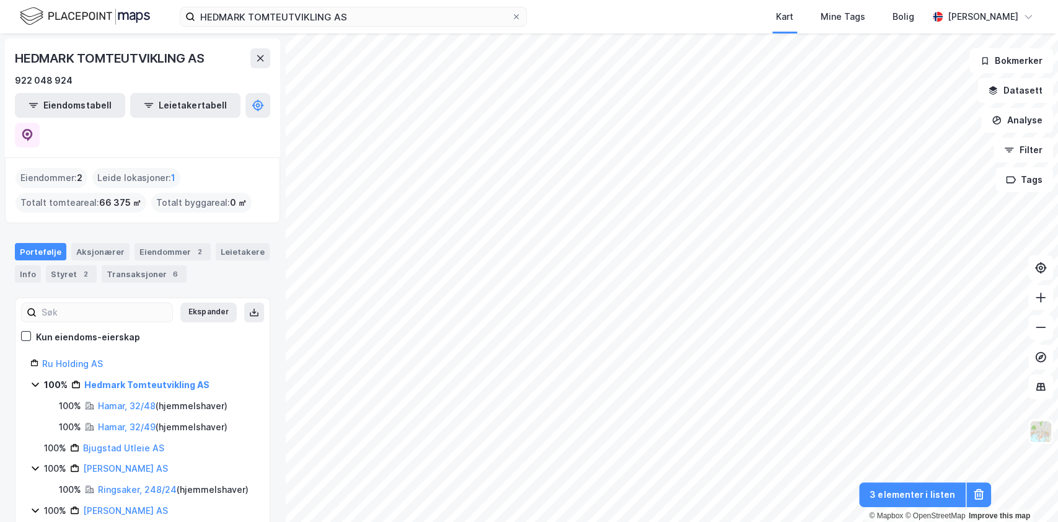
click at [182, 158] on div "Eiendommer : 2 Leide lokasjoner : 1 Totalt tomteareal : 66 375 ㎡ Totalt byggare…" at bounding box center [142, 191] width 275 height 66
click at [244, 303] on button at bounding box center [254, 313] width 20 height 20
click at [90, 101] on button "Eiendomstabell" at bounding box center [70, 105] width 110 height 25
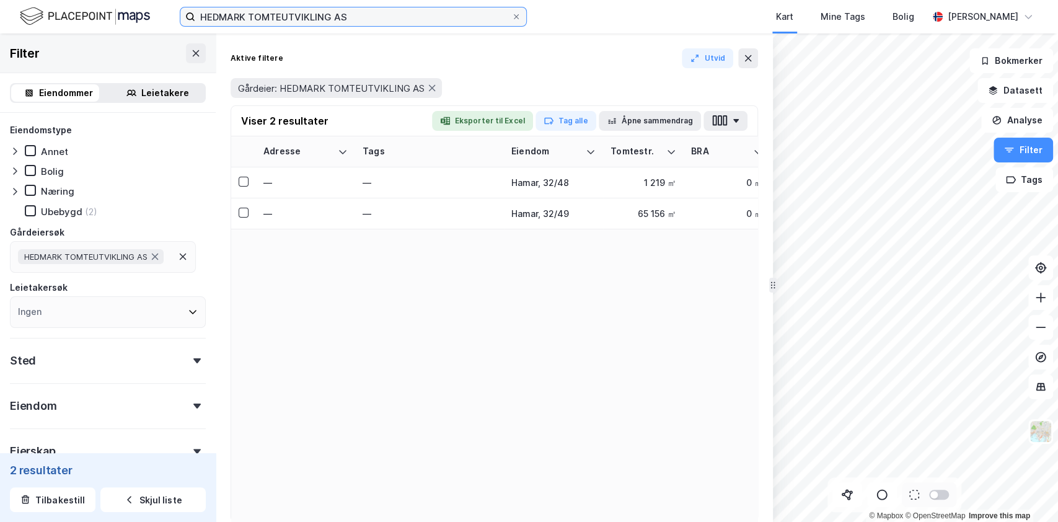
click at [331, 17] on input "HEDMARK TOMTEUTVIKLING AS" at bounding box center [353, 16] width 316 height 19
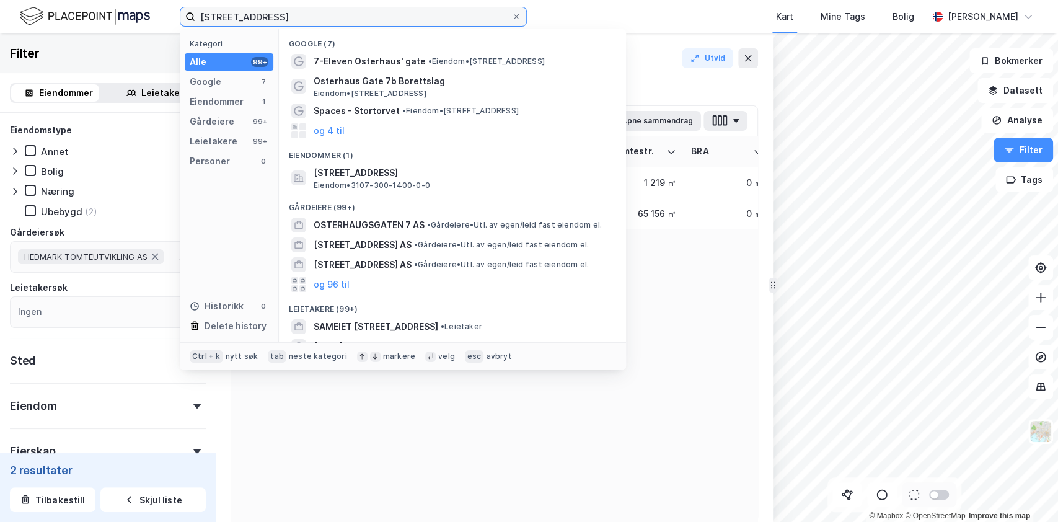
click at [326, 24] on input "Osterhaugsgata 7" at bounding box center [353, 16] width 316 height 19
paste input "s Gate"
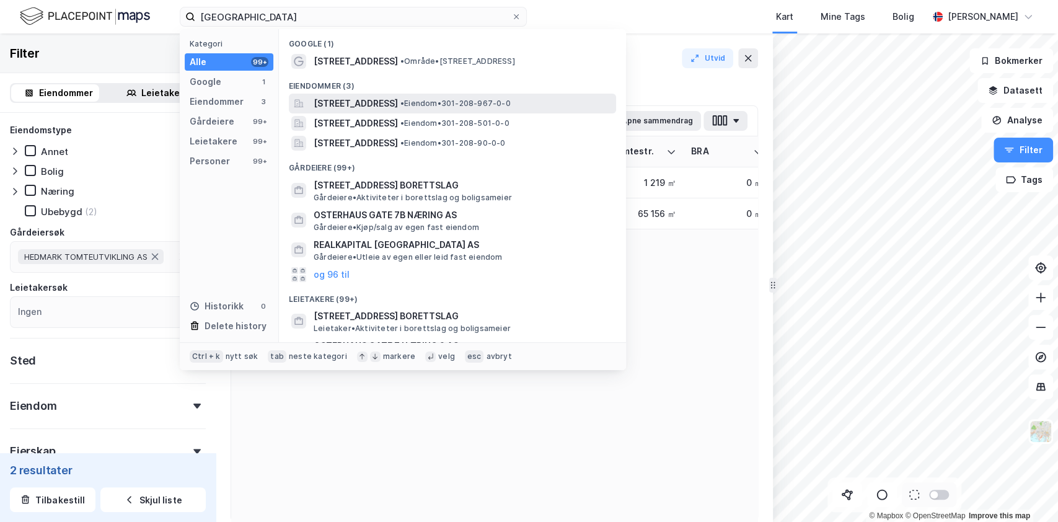
click at [357, 102] on span "[PERSON_NAME][STREET_ADDRESS]" at bounding box center [356, 103] width 84 height 15
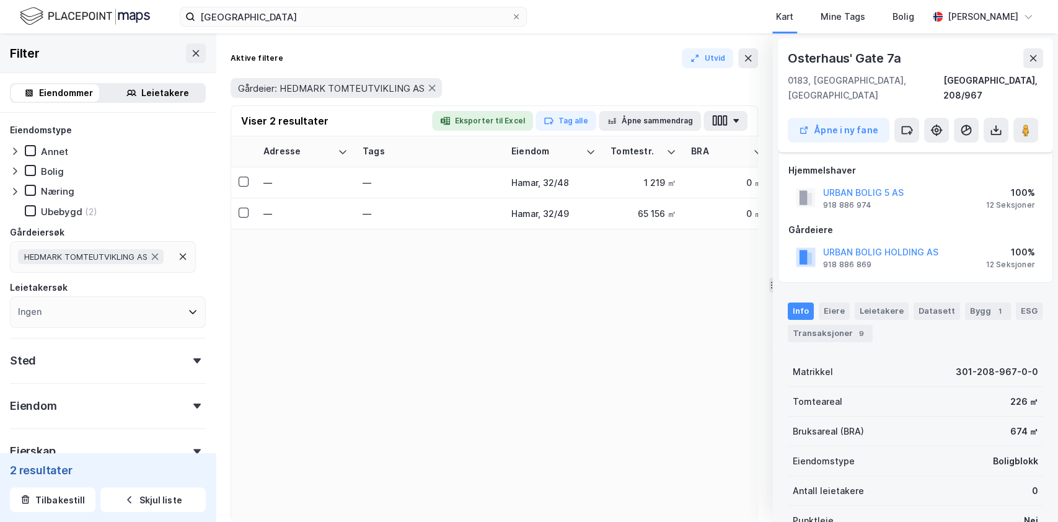
scroll to position [5, 0]
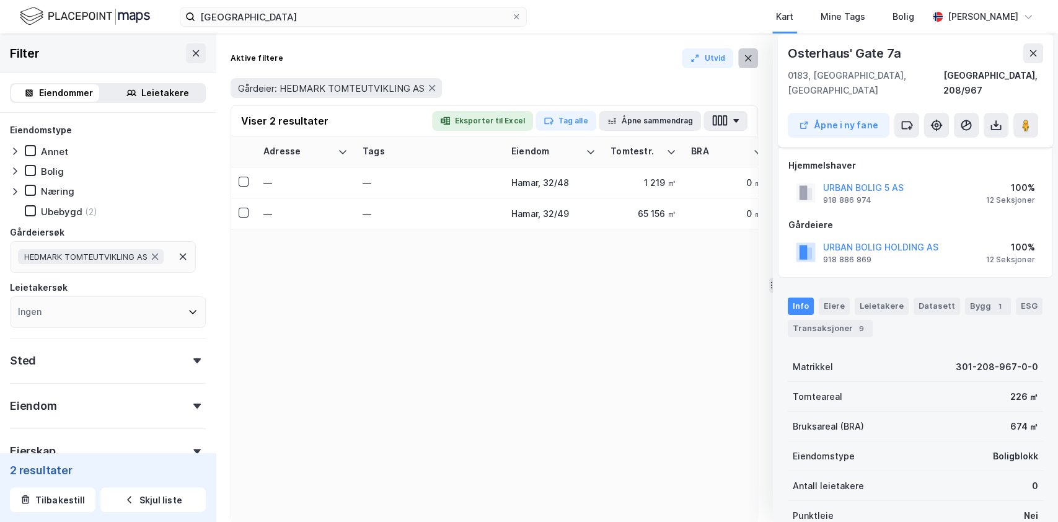
click at [756, 60] on button at bounding box center [749, 58] width 20 height 20
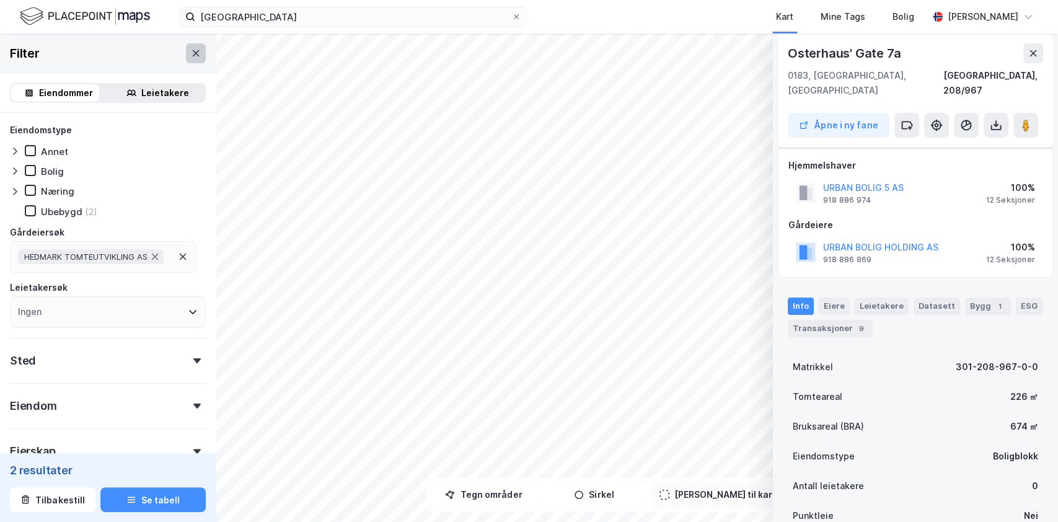
click at [191, 55] on icon at bounding box center [196, 53] width 10 height 10
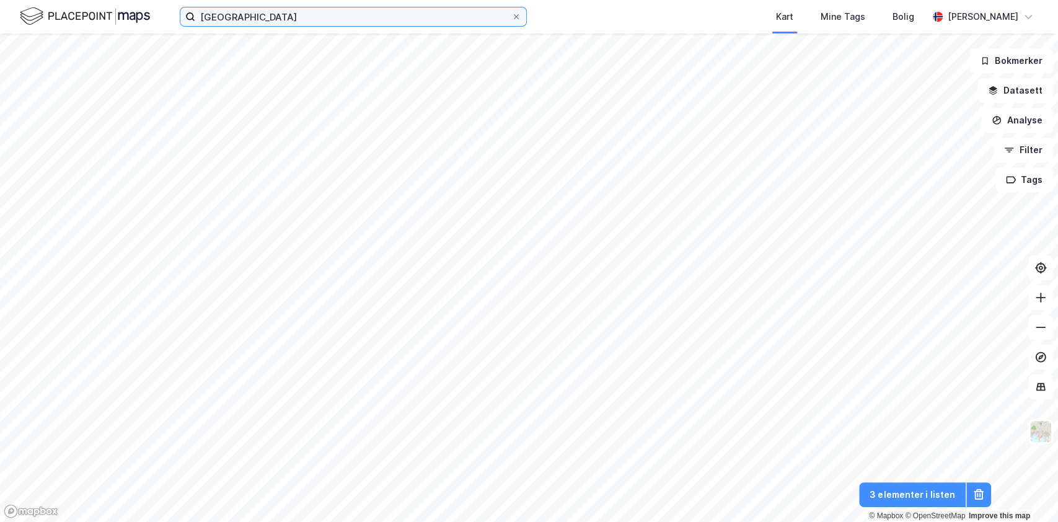
click at [314, 16] on input "Osterhaus Gate 7" at bounding box center [353, 16] width 316 height 19
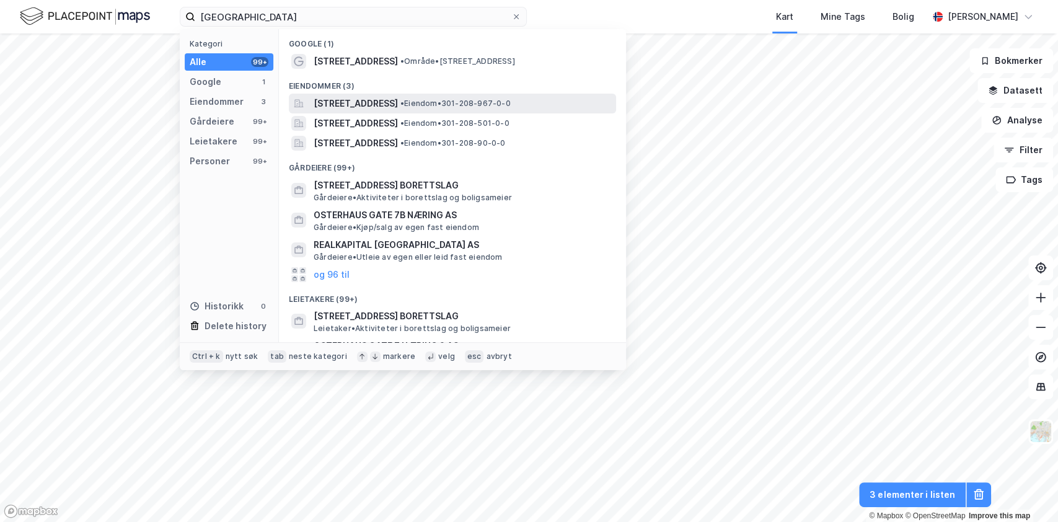
click at [332, 102] on span "[PERSON_NAME][STREET_ADDRESS]" at bounding box center [356, 103] width 84 height 15
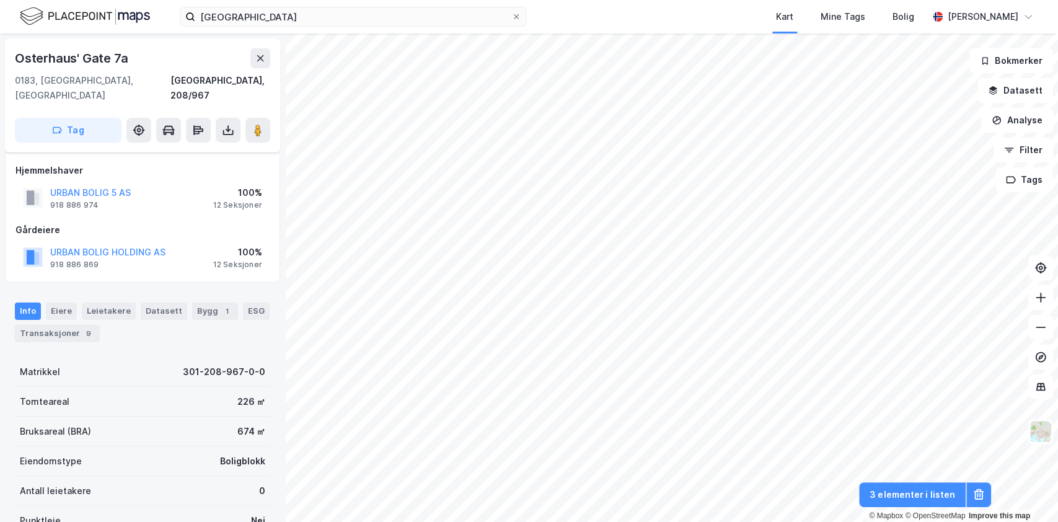
scroll to position [5, 0]
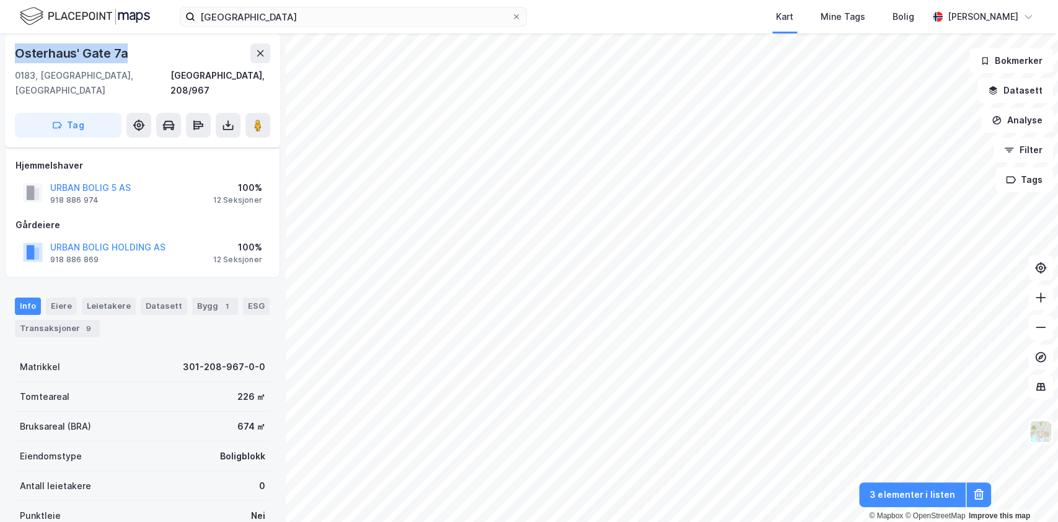
drag, startPoint x: 136, startPoint y: 52, endPoint x: 1, endPoint y: 49, distance: 134.6
click at [1, 49] on div "Osterhaus' Gate 7a 0183, Oslo, Oslo Oslo, 208/967 Tag Hjemmelshaver URBAN BOLIG…" at bounding box center [142, 277] width 285 height 489
copy div "Osterhaus' Gate 7a"
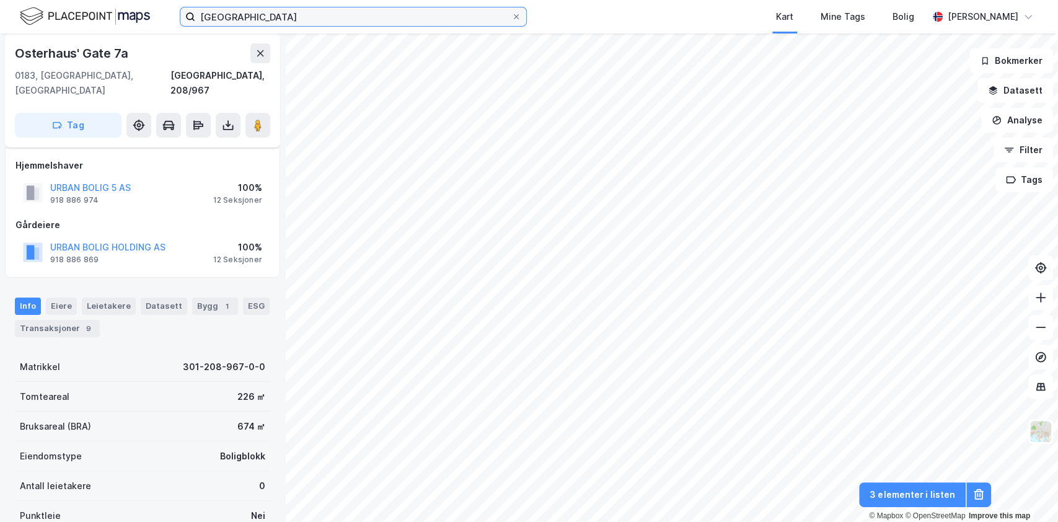
click at [294, 18] on input "Osterhaus Gate 7" at bounding box center [353, 16] width 316 height 19
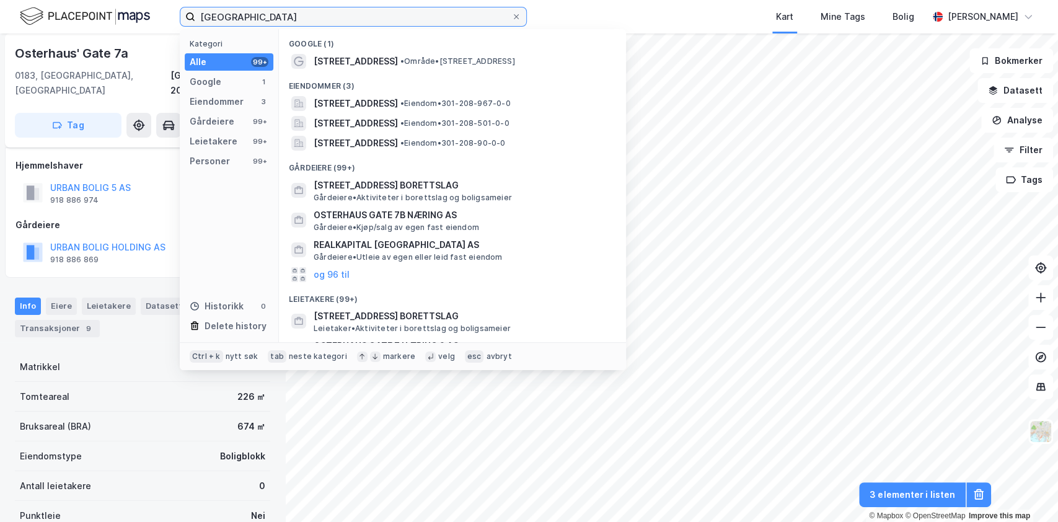
paste input "Baneheia Park Fjellgata 6"
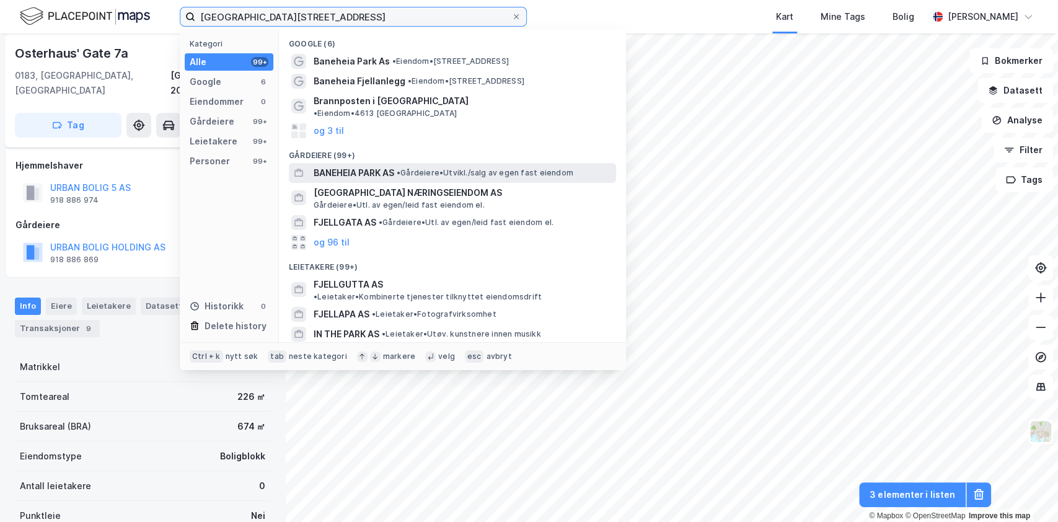
type input "Baneheia Park Fjellgata 6"
click at [424, 168] on span "• Gårdeiere • Utvikl./salg av egen fast eiendom" at bounding box center [485, 173] width 177 height 10
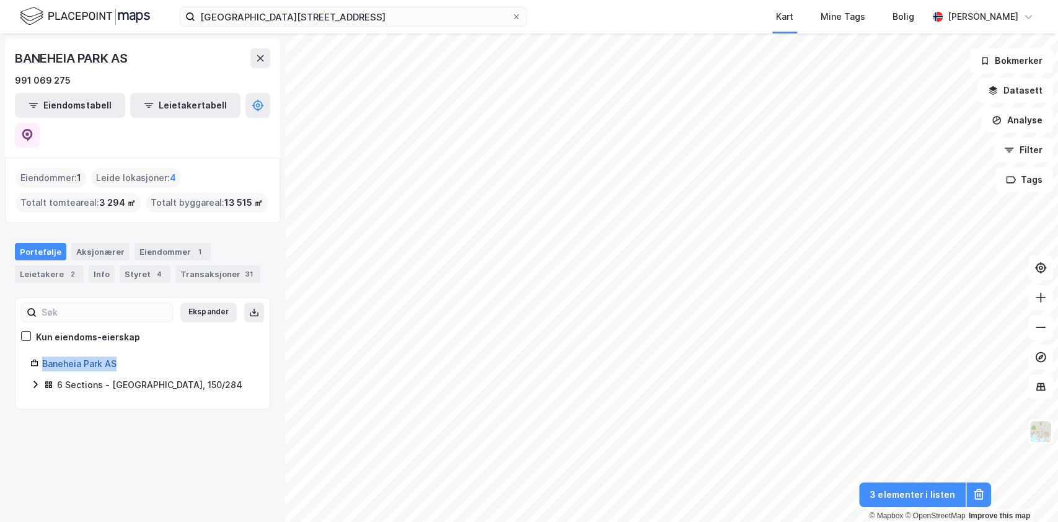
drag, startPoint x: 132, startPoint y: 329, endPoint x: 45, endPoint y: 332, distance: 87.5
click at [45, 357] on div "Baneheia Park AS" at bounding box center [148, 364] width 213 height 15
copy link "Baneheia Park AS"
